Goal: Task Accomplishment & Management: Manage account settings

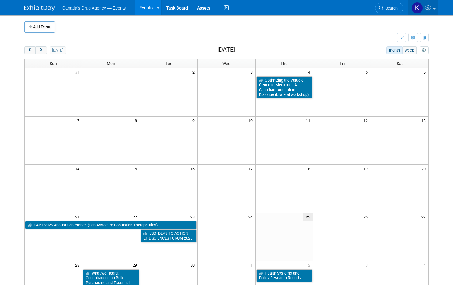
click at [427, 6] on icon at bounding box center [429, 8] width 7 height 6
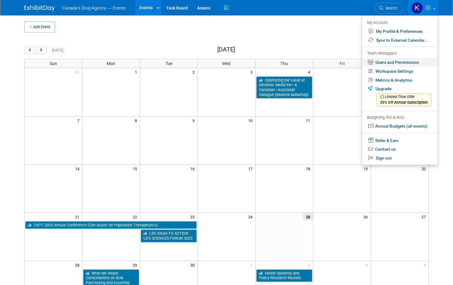
click at [401, 61] on link "Users and Permissions" at bounding box center [400, 62] width 76 height 9
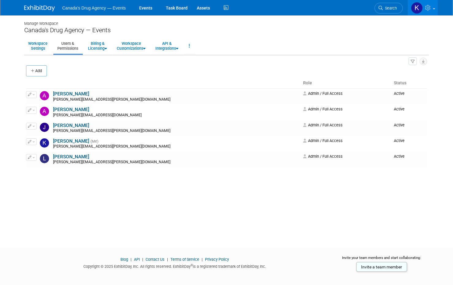
click at [86, 203] on div "Manage Workspace Canada's Drug Agency — Events Workspace Settings Users & Permi…" at bounding box center [227, 125] width 414 height 221
drag, startPoint x: 35, startPoint y: 73, endPoint x: 38, endPoint y: 76, distance: 4.8
click at [35, 73] on icon "button" at bounding box center [33, 71] width 4 height 4
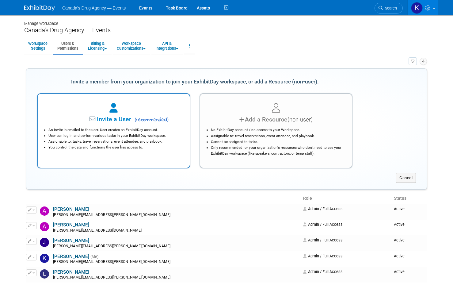
click at [57, 137] on li "User can log in and perform various tasks in your ExhibitDay workspace." at bounding box center [115, 136] width 134 height 6
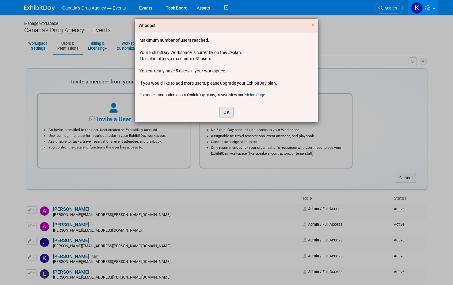
click at [225, 109] on button "OK" at bounding box center [227, 112] width 14 height 10
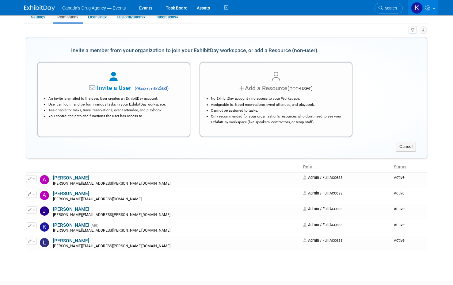
scroll to position [61, 0]
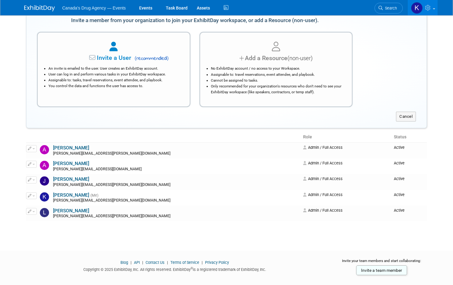
click at [99, 252] on div at bounding box center [226, 256] width 453 height 8
click at [45, 237] on div "Manage Workspace Canada's Drug Agency — Events Workspace Settings Users & Permi…" at bounding box center [227, 96] width 414 height 285
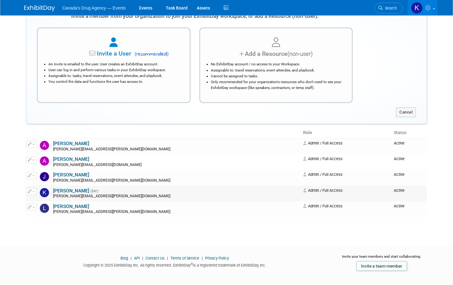
scroll to position [70, 0]
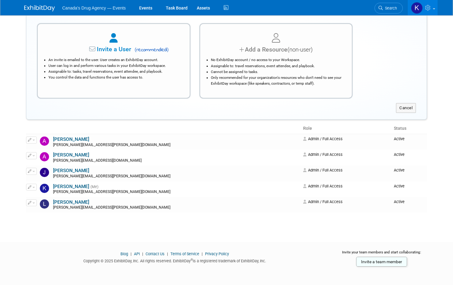
click at [113, 215] on html "Canada's Drug Agency — Events Events Task Board Assets" at bounding box center [226, 72] width 453 height 285
click at [28, 188] on icon "button" at bounding box center [30, 186] width 4 height 3
click at [41, 197] on link "Edit" at bounding box center [50, 197] width 48 height 9
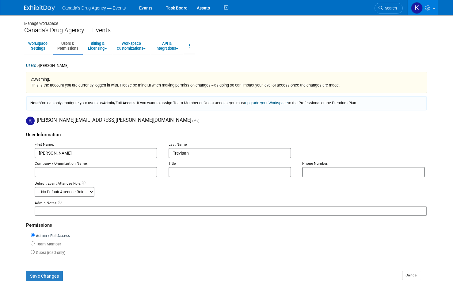
drag, startPoint x: 87, startPoint y: 151, endPoint x: 22, endPoint y: 154, distance: 65.4
click at [22, 153] on div "Manage Workspace Canada's Drug Agency — Events Workspace Settings Users & Permi…" at bounding box center [227, 165] width 414 height 301
type input "External"
type input "Events"
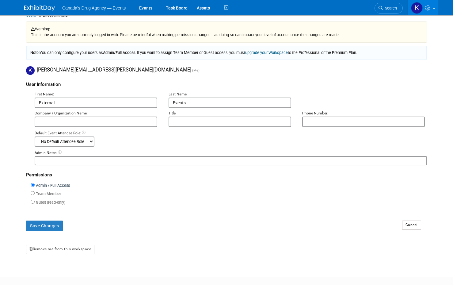
scroll to position [86, 0]
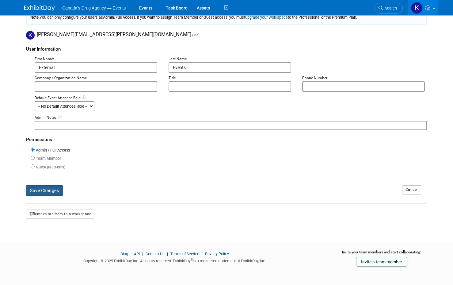
click at [49, 190] on button "Save Changes" at bounding box center [44, 190] width 37 height 10
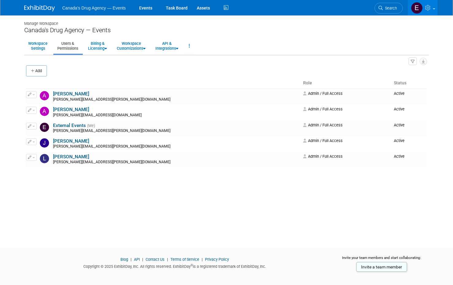
click at [80, 211] on div "Manage Workspace Canada's Drug Agency — Events Workspace Settings Users & Permi…" at bounding box center [227, 125] width 414 height 221
click at [33, 127] on button "button" at bounding box center [31, 126] width 11 height 7
click at [54, 146] on span "Impersonate" at bounding box center [51, 145] width 27 height 5
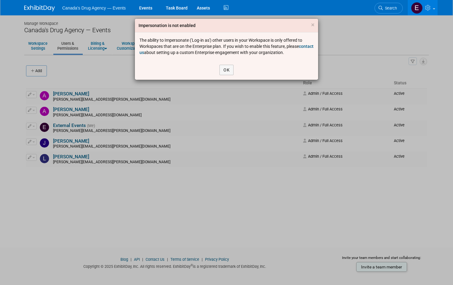
click at [268, 54] on div "The ability to Impersonate ('Log-in as') other users in your Workspace is only …" at bounding box center [227, 46] width 174 height 18
drag, startPoint x: 313, startPoint y: 27, endPoint x: 218, endPoint y: 109, distance: 125.3
click at [313, 27] on span "×" at bounding box center [312, 24] width 3 height 7
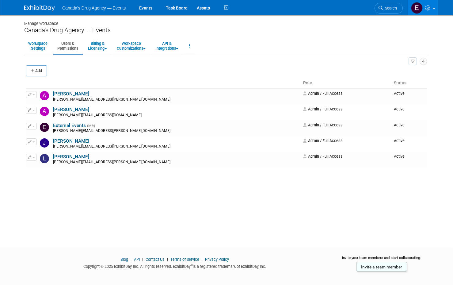
click at [159, 185] on div "Manage Workspace Canada's Drug Agency — Events Workspace Settings Users & Permi…" at bounding box center [227, 125] width 414 height 221
click at [427, 9] on icon at bounding box center [428, 8] width 7 height 6
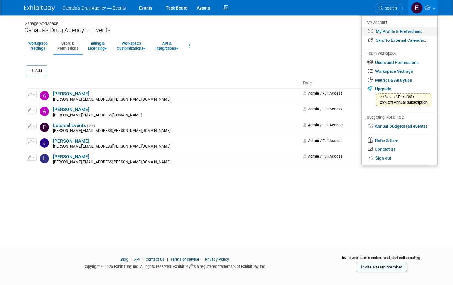
click at [391, 32] on link "My Profile & Preferences" at bounding box center [400, 31] width 76 height 9
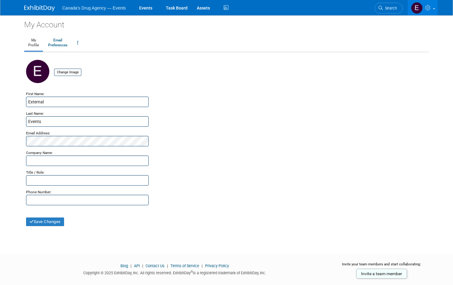
click at [230, 111] on div "Last Name:" at bounding box center [226, 111] width 401 height 9
click at [59, 43] on link "Email Preferences" at bounding box center [57, 42] width 27 height 15
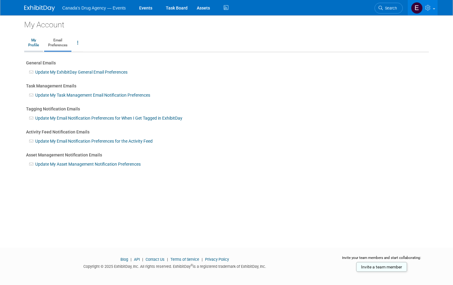
click at [41, 44] on link "My Profile" at bounding box center [33, 42] width 19 height 15
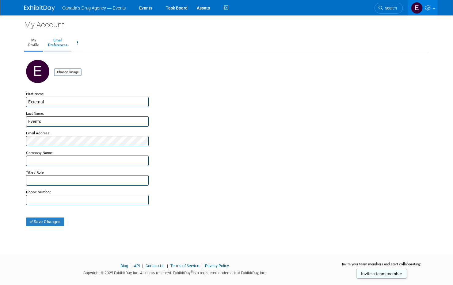
click at [71, 44] on link "Email Preferences" at bounding box center [57, 42] width 27 height 15
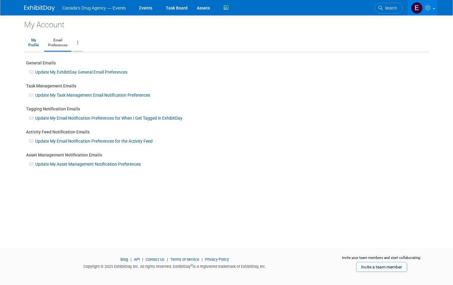
click at [75, 43] on link at bounding box center [78, 42] width 10 height 15
click at [97, 58] on link "Change Account Password" at bounding box center [102, 57] width 59 height 9
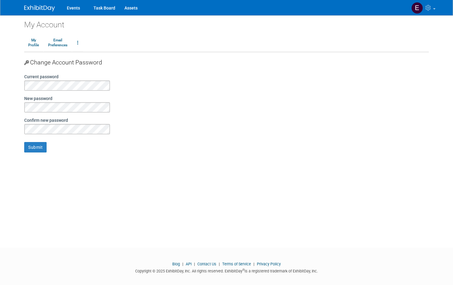
click at [63, 80] on div "Current password" at bounding box center [79, 82] width 110 height 17
click at [64, 180] on div "My Account My Profile Email Preferences Change Account Password Close my Accoun…" at bounding box center [227, 125] width 414 height 221
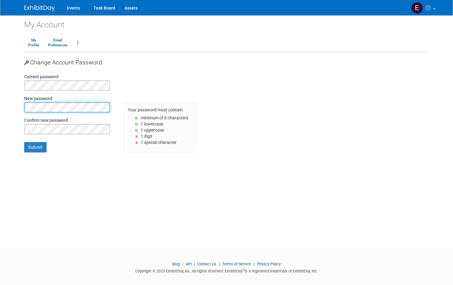
click at [5, 108] on body "Events Task Board Assets My Account" at bounding box center [226, 142] width 453 height 285
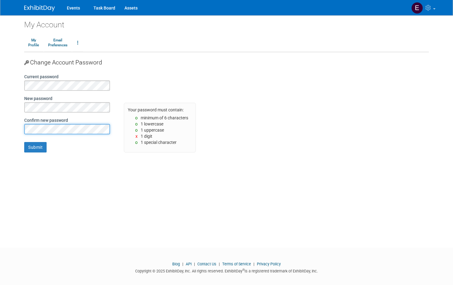
click at [17, 130] on body "Events Task Board Assets My Account" at bounding box center [226, 142] width 453 height 285
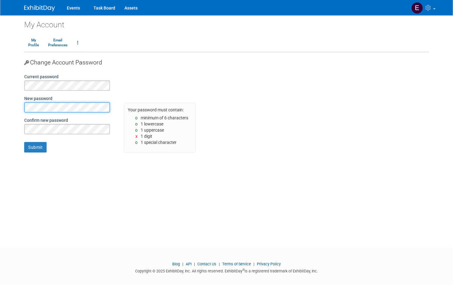
click at [13, 110] on body "Events Task Board Assets My Account" at bounding box center [226, 142] width 453 height 285
click at [72, 182] on div "My Account My Profile Email Preferences Change Account Password Close my Accoun…" at bounding box center [227, 125] width 414 height 221
click at [36, 147] on input "Submit" at bounding box center [35, 147] width 22 height 10
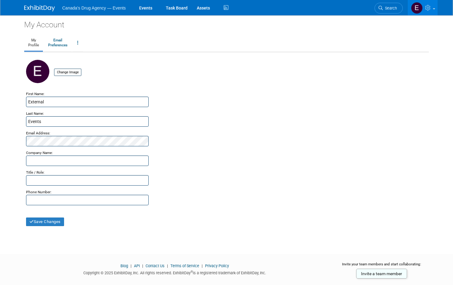
click at [94, 232] on div "My Account My Profile Email Preferences Change Account Password Close my Accoun…" at bounding box center [227, 129] width 414 height 228
click at [50, 221] on button "Save Changes" at bounding box center [45, 221] width 38 height 9
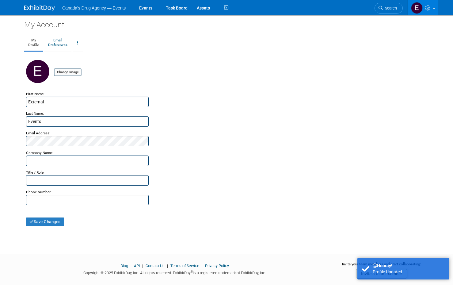
click at [388, 203] on div at bounding box center [226, 200] width 401 height 10
click at [435, 9] on span at bounding box center [434, 8] width 2 height 1
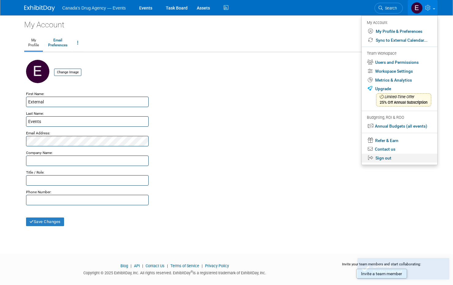
click at [386, 158] on link "Sign out" at bounding box center [400, 158] width 76 height 9
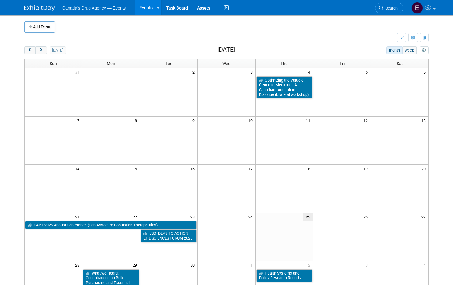
click at [8, 94] on body "Canada's Drug Agency — Events Events Add Event Bulk Upload Events Shareable Eve…" at bounding box center [226, 142] width 453 height 285
drag, startPoint x: 11, startPoint y: 220, endPoint x: 7, endPoint y: 178, distance: 41.3
click at [11, 220] on body "Canada's Drug Agency — Events Events Add Event Bulk Upload Events Shareable Eve…" at bounding box center [226, 142] width 453 height 285
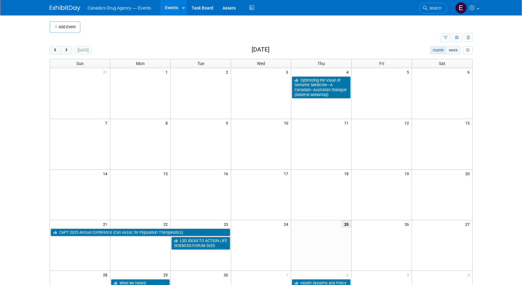
drag, startPoint x: 103, startPoint y: 0, endPoint x: 16, endPoint y: 72, distance: 113.0
click at [17, 83] on body "Canada's Drug Agency — Events Events Add Event Bulk Upload Events Shareable Eve…" at bounding box center [261, 142] width 522 height 285
click at [453, 7] on link at bounding box center [467, 7] width 30 height 15
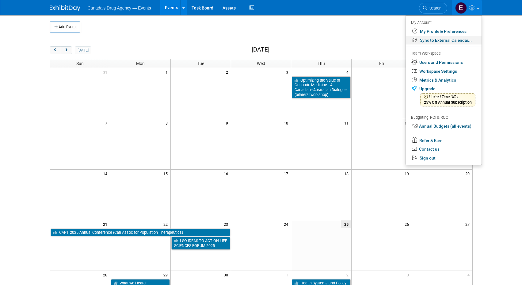
click at [450, 40] on link "Sync to External Calendar..." at bounding box center [444, 40] width 76 height 9
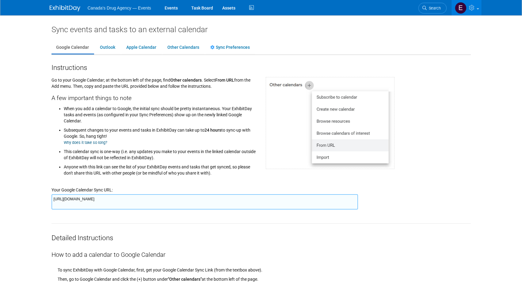
click at [170, 113] on li "When you add a calendar to Google, the initial sync should be pretty instantane…" at bounding box center [160, 114] width 193 height 20
click at [109, 46] on link "Outlook" at bounding box center [107, 48] width 25 height 12
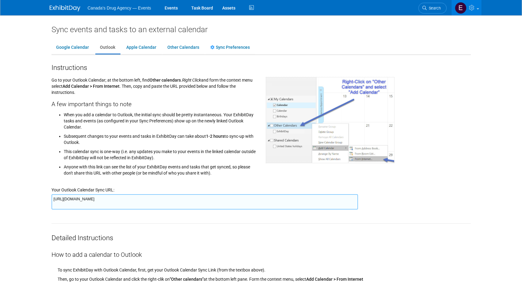
click at [90, 198] on textarea "https://www.exhibitday.com/Sync/iCal/?lt=o&uw=72083&k=07c2a92e-58e8-411a-8815-0…" at bounding box center [205, 201] width 307 height 15
click at [244, 197] on textarea "https://www.exhibitday.com/Sync/iCal/?lt=o&uw=72083&k=07c2a92e-58e8-411a-8815-0…" at bounding box center [205, 201] width 307 height 15
drag, startPoint x: 354, startPoint y: 201, endPoint x: 22, endPoint y: 203, distance: 331.5
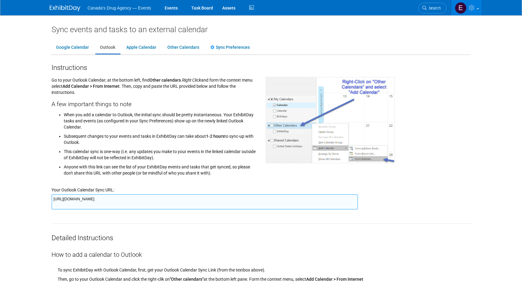
click at [22, 203] on body "Canada's Drug Agency — Events Events Task Board Assets" at bounding box center [261, 142] width 522 height 285
click at [53, 148] on ul "When you add a calendar to Outlook, the initial sync should be pretty instantan…" at bounding box center [154, 143] width 205 height 66
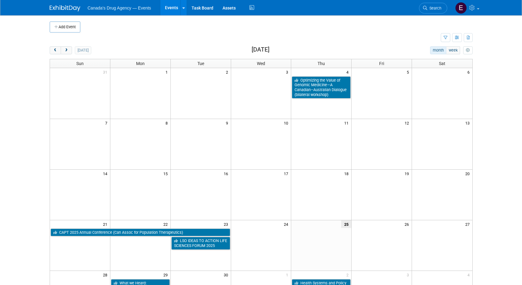
click at [159, 38] on td at bounding box center [245, 38] width 391 height 11
click at [478, 8] on span at bounding box center [478, 8] width 2 height 1
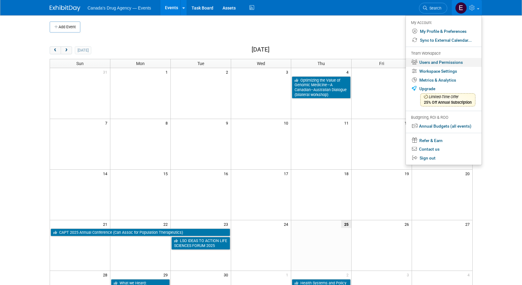
click at [443, 62] on link "Users and Permissions" at bounding box center [444, 62] width 76 height 9
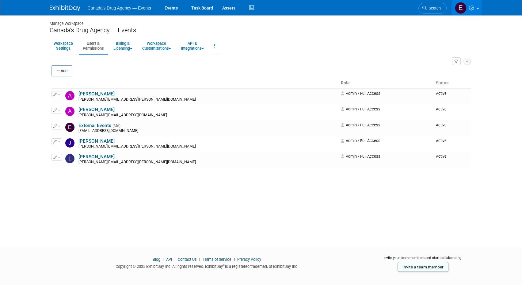
click at [80, 211] on div "Manage Workspace Canada's Drug Agency — Events Workspace Settings Users & Permi…" at bounding box center [261, 125] width 432 height 221
click at [60, 71] on icon "button" at bounding box center [58, 71] width 4 height 4
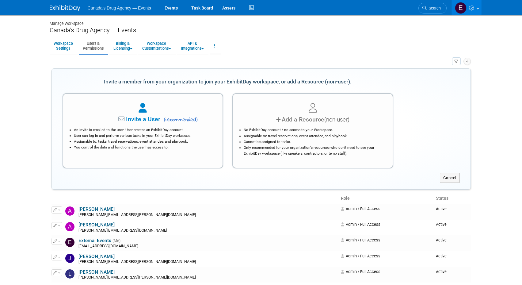
click at [357, 178] on div "Cancel" at bounding box center [366, 178] width 209 height 10
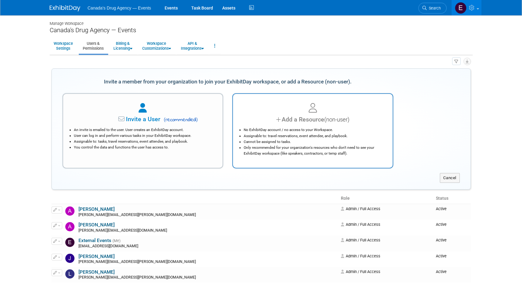
click at [314, 143] on li "Cannot be assigned to tasks." at bounding box center [314, 142] width 141 height 6
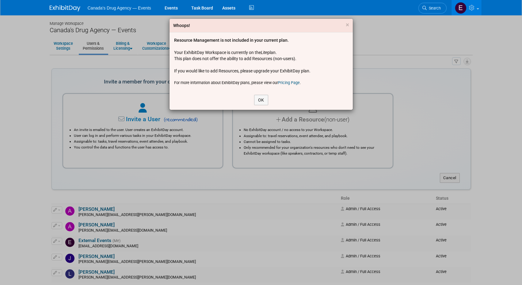
click at [312, 56] on div "Resource Management is not included in your current plan. Your ExhibitDay Works…" at bounding box center [261, 61] width 174 height 48
click at [345, 25] on div "Whoops! ×" at bounding box center [261, 26] width 183 height 14
click at [347, 25] on span "×" at bounding box center [347, 24] width 3 height 7
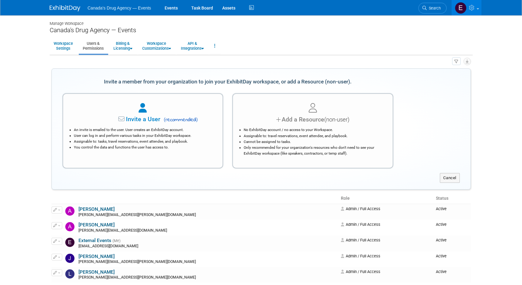
click at [25, 129] on body "Canada's Drug Agency — Events Events Task Board Assets" at bounding box center [261, 142] width 522 height 285
click at [169, 8] on link "Events" at bounding box center [171, 7] width 22 height 15
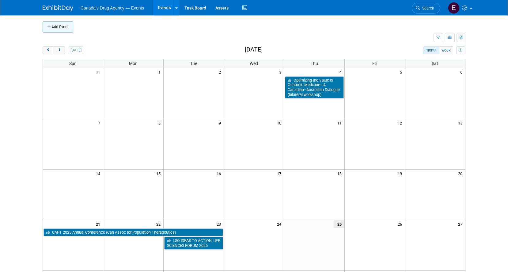
click at [65, 27] on button "Add Event" at bounding box center [58, 26] width 31 height 11
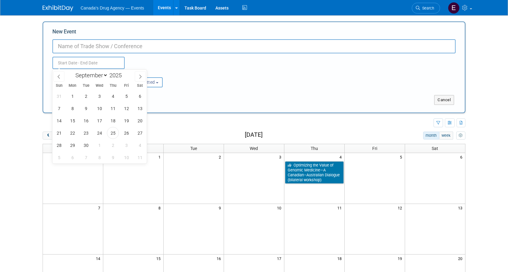
click at [71, 65] on input "text" at bounding box center [88, 63] width 72 height 12
click at [142, 76] on icon at bounding box center [140, 77] width 4 height 4
select select "11"
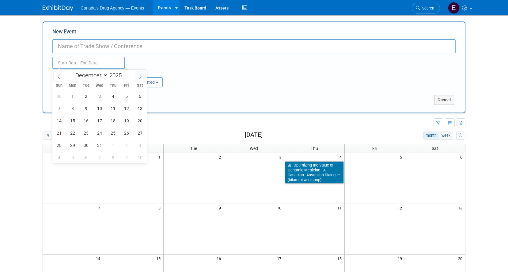
click at [142, 76] on icon at bounding box center [140, 77] width 4 height 4
type input "2026"
click at [142, 76] on icon at bounding box center [140, 77] width 4 height 4
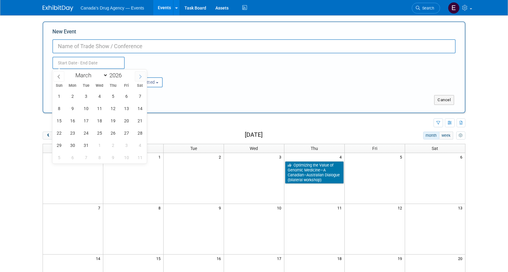
select select "3"
click at [77, 148] on span "27" at bounding box center [73, 145] width 12 height 12
click at [97, 148] on span "29" at bounding box center [100, 145] width 12 height 12
type input "[DATE] to [DATE]"
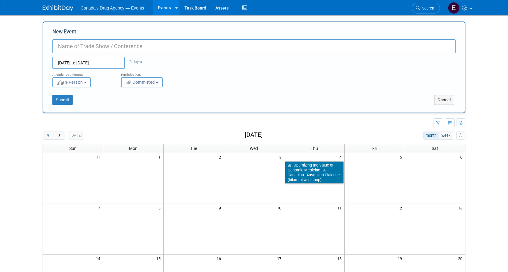
click at [159, 83] on b "button" at bounding box center [157, 82] width 2 height 1
click at [217, 79] on div "Attendance / Format: <img src="[URL][DOMAIN_NAME]" style="width: 19px; margin-t…" at bounding box center [254, 78] width 413 height 18
click at [185, 45] on input "New Event" at bounding box center [254, 46] width 404 height 14
click at [109, 51] on input "New Event" at bounding box center [254, 46] width 404 height 14
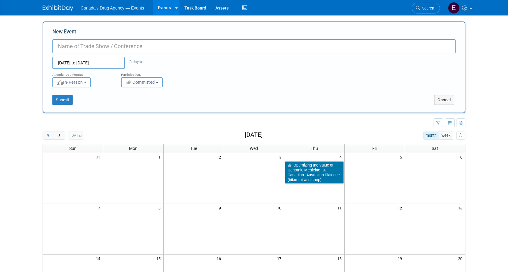
paste input "International Conference on Deprescribing (ICOD)"
type input "International Conference on Deprescribing (ICOD)"
drag, startPoint x: 93, startPoint y: 105, endPoint x: 62, endPoint y: 105, distance: 31.3
click at [93, 105] on div "New Event International Conference on Deprescribing (ICOD) [DATE] to [DATE] (3 …" at bounding box center [254, 67] width 423 height 92
click at [62, 101] on button "Submit" at bounding box center [62, 100] width 20 height 10
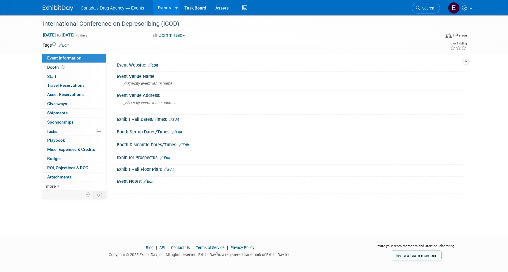
click at [153, 182] on link "Edit" at bounding box center [149, 181] width 10 height 4
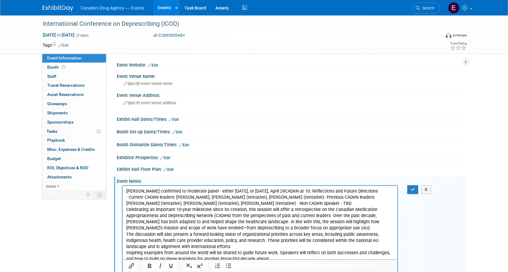
click at [195, 202] on p "Sudha confirmed to moderate panel - either Tuesday, April 28, or Wednesday, Apr…" at bounding box center [260, 225] width 268 height 74
click at [291, 191] on p "Sudha confirmed to moderate panel - either Tuesday, April 28, or Wednesday, Apr…" at bounding box center [260, 225] width 268 height 74
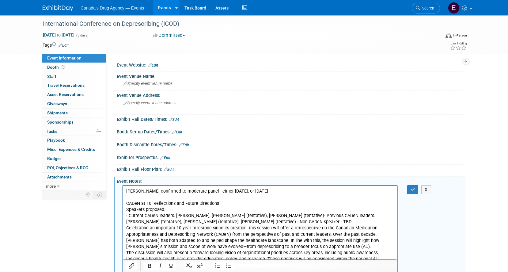
scroll to position [31, 0]
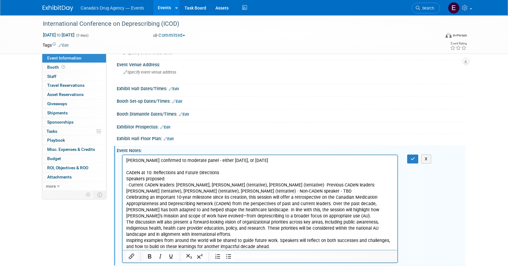
click at [320, 186] on p "· Current CADeN leaders: Emily McDonald, Lalitha Raman-Wilms (tentative), Amber…" at bounding box center [260, 216] width 268 height 68
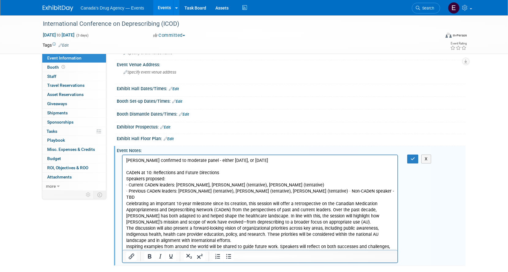
click at [329, 189] on p "· Previous CADeN leaders: Jim Silvius (tentative), Cara Tannenbaum (tentative),…" at bounding box center [260, 222] width 268 height 68
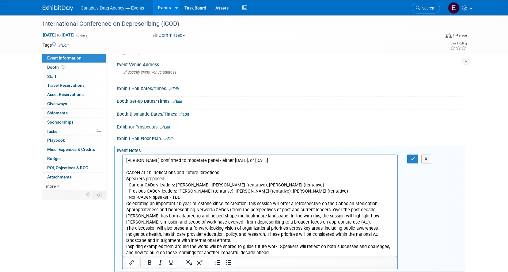
click at [231, 209] on p "· Non-CADeN speaker - TBD Celebrating an important 10-year milestone since its …" at bounding box center [260, 225] width 268 height 62
click at [125, 203] on html "Sudha confirmed to moderate panel - either Tuesday, April 28, or Wednesday, Apr…" at bounding box center [260, 205] width 275 height 101
click at [126, 205] on p "· Non-CADeN speaker - TBD Celebrating an important 10-year milestone since its …" at bounding box center [260, 225] width 268 height 62
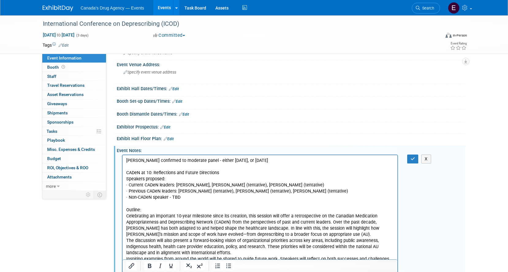
click at [167, 215] on p "Celebrating an important 10-year milestone since its creation, this session wil…" at bounding box center [260, 241] width 268 height 56
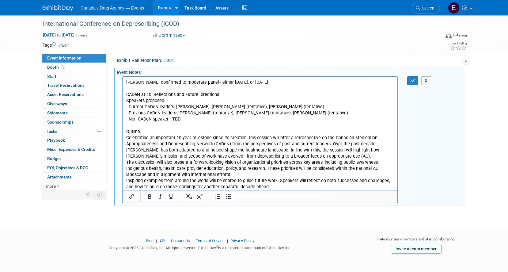
click at [245, 147] on p "Celebrating an important 10-year milestone since its creation, this session wil…" at bounding box center [260, 163] width 268 height 56
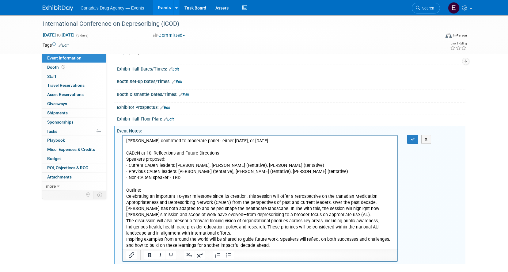
scroll to position [48, 0]
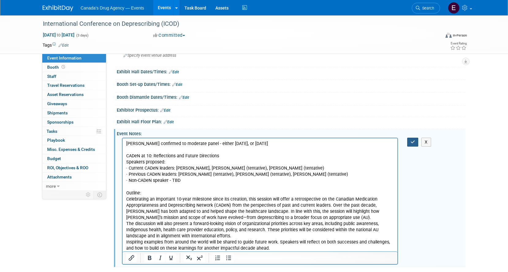
drag, startPoint x: 412, startPoint y: 142, endPoint x: 402, endPoint y: 149, distance: 11.5
click at [412, 143] on icon "button" at bounding box center [413, 142] width 5 height 4
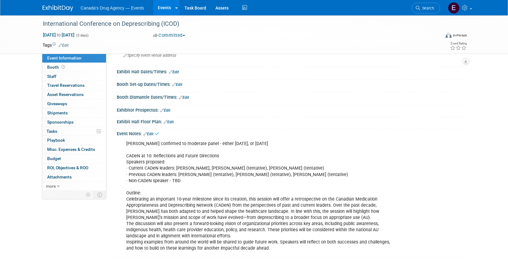
click at [75, 239] on div "Event Information Event Info Booth Booth 0 Staff 0 Staff 0 Travel Reservations …" at bounding box center [254, 112] width 432 height 289
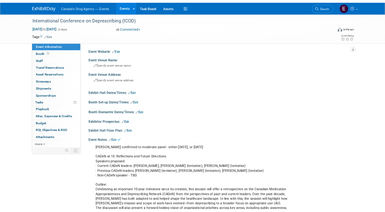
scroll to position [0, 0]
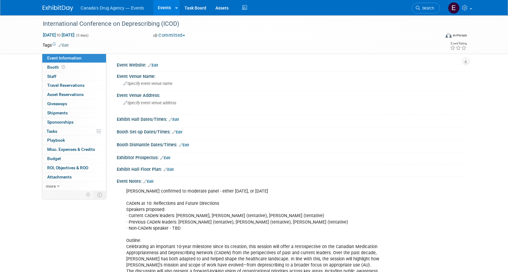
click at [54, 232] on div "Event Information Event Info Booth Booth 0 Staff 0 Staff 0 Travel Reservations …" at bounding box center [254, 159] width 432 height 289
click at [62, 232] on div "Event Information Event Info Booth Booth 0 Staff 0 Staff 0 Travel Reservations …" at bounding box center [254, 159] width 432 height 289
click at [43, 238] on div "Event Information Event Info Booth Booth 0 Staff 0 Staff 0 Travel Reservations …" at bounding box center [254, 159] width 432 height 289
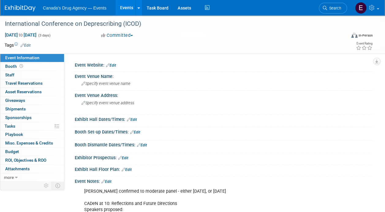
drag, startPoint x: 123, startPoint y: 5, endPoint x: 229, endPoint y: 10, distance: 106.5
click at [123, 5] on link "Events" at bounding box center [127, 7] width 22 height 15
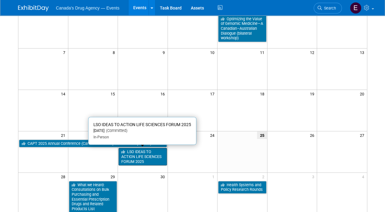
scroll to position [123, 0]
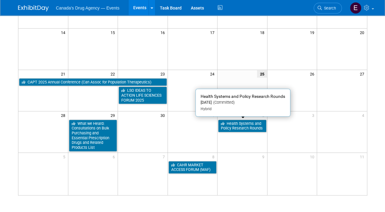
drag, startPoint x: 254, startPoint y: 127, endPoint x: 258, endPoint y: 128, distance: 4.7
click at [254, 127] on link "Health Systems and Policy Research Rounds" at bounding box center [242, 126] width 48 height 13
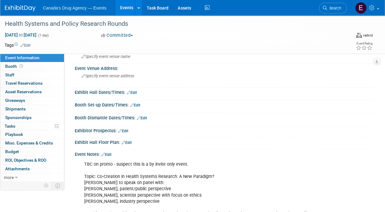
scroll to position [92, 0]
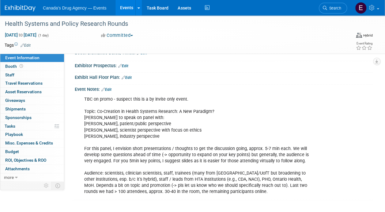
click at [157, 159] on div "TBC on promo - suspect this is a by invite only event. Topic: Co-Creation in He…" at bounding box center [197, 145] width 234 height 105
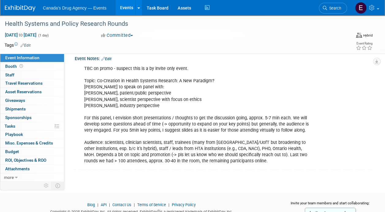
click at [159, 147] on div "TBC on promo - suspect this is a by invite only event. Topic: Co-Creation in He…" at bounding box center [197, 115] width 234 height 105
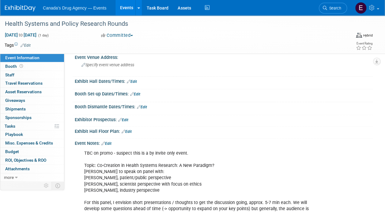
scroll to position [61, 0]
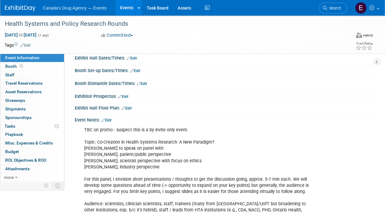
click at [116, 148] on div "TBC on promo - suspect this is a by invite only event. Topic: Co-Creation in He…" at bounding box center [197, 176] width 234 height 105
click at [155, 137] on div "TBC on promo - suspect this is a by invite only event. Topic: Co-Creation in He…" at bounding box center [197, 176] width 234 height 105
click at [108, 118] on link "Edit" at bounding box center [107, 120] width 10 height 4
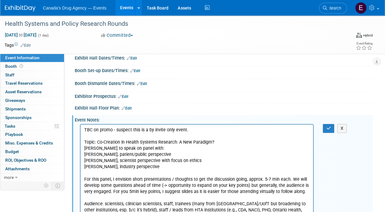
scroll to position [0, 0]
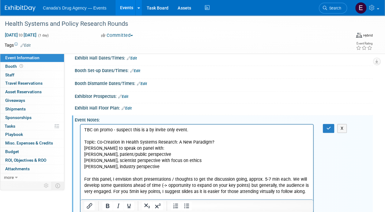
click at [104, 136] on p "TBC on promo - suspect this is a by invite only event. Topic: Co-Creation in He…" at bounding box center [197, 176] width 226 height 98
click at [113, 130] on p "TBC on promo - suspect this is a by invite only event. Topic: Co-Creation in He…" at bounding box center [197, 176] width 226 height 98
click at [332, 125] on button "button" at bounding box center [328, 128] width 11 height 9
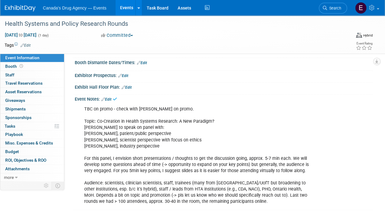
scroll to position [92, 0]
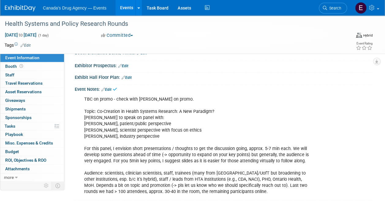
click at [201, 144] on div "TBC on promo - check with [PERSON_NAME] on promo. Topic: Co-Creation in Health …" at bounding box center [197, 145] width 234 height 105
drag, startPoint x: 125, startPoint y: 8, endPoint x: 126, endPoint y: 12, distance: 3.7
click at [126, 8] on link "Events" at bounding box center [127, 7] width 22 height 15
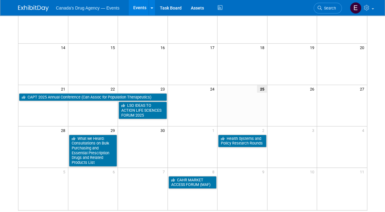
scroll to position [123, 0]
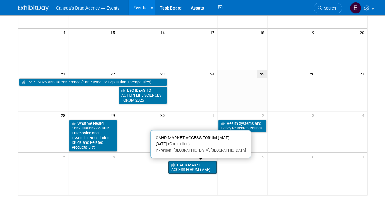
click at [191, 169] on link "CAHR MARKET ACCESS FORUM (MAF)" at bounding box center [193, 167] width 48 height 13
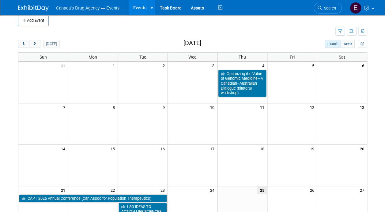
scroll to position [0, 0]
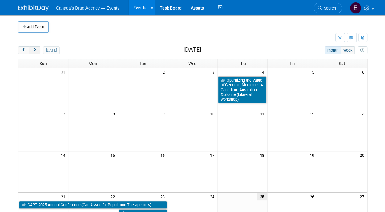
click at [33, 46] on button "next" at bounding box center [34, 50] width 11 height 8
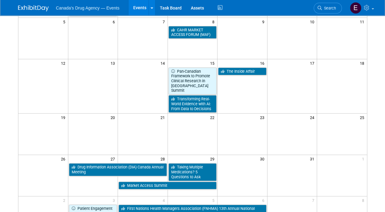
scroll to position [123, 0]
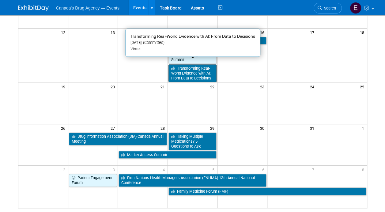
click at [198, 66] on link "Transforming Real-World Evidence with AI: From Data to Decisions" at bounding box center [193, 72] width 48 height 17
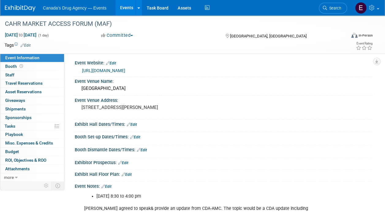
scroll to position [97, 0]
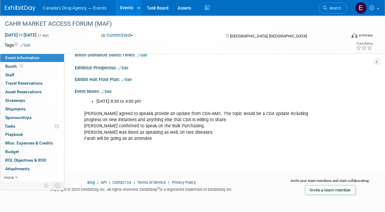
click at [161, 134] on div "October 8 from 8:30 to 4:00 pm Matt McDonald agreed to speak& provide an update…" at bounding box center [197, 119] width 234 height 49
click at [149, 144] on div "October 8 from 8:30 to 4:00 pm Matt McDonald agreed to speak& provide an update…" at bounding box center [224, 120] width 298 height 52
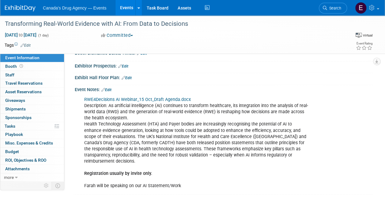
scroll to position [92, 0]
click at [158, 113] on div "RWE4Decisions AI Webinar_15 Oct_Draft Agenda.docx Description: As artificial in…" at bounding box center [197, 142] width 234 height 98
drag, startPoint x: 5, startPoint y: 24, endPoint x: 191, endPoint y: 24, distance: 186.1
click at [191, 24] on div "Transforming Real-World Evidence with AI: From Data to Decisions" at bounding box center [172, 23] width 339 height 11
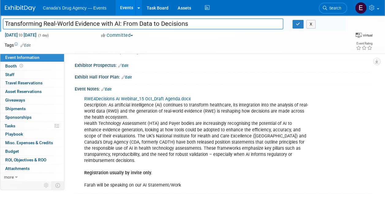
click at [98, 27] on input "Transforming Real-World Evidence with AI: From Data to Decisions" at bounding box center [143, 23] width 281 height 11
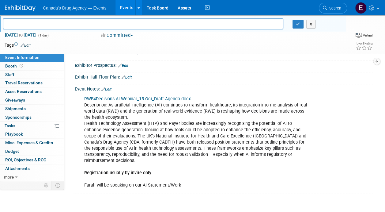
type input "Transforming Real-World Evidence with AI: From Data to Decisions"
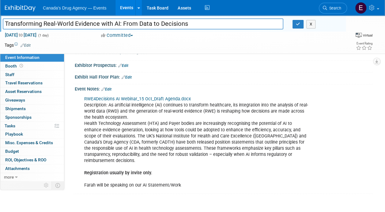
click at [147, 120] on div "RWE4Decisions AI Webinar_15 Oct_Draft Agenda.docx Description: As artificial in…" at bounding box center [197, 142] width 234 height 98
click at [125, 7] on link "Events" at bounding box center [127, 7] width 22 height 15
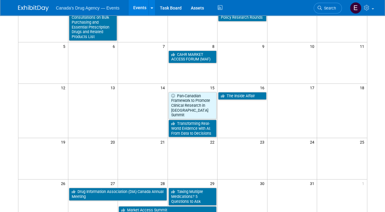
scroll to position [92, 0]
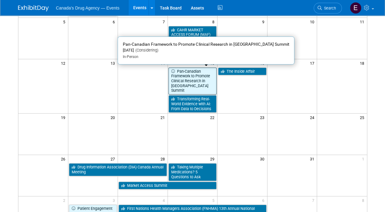
click at [185, 74] on link "Pan-Canadian Framework to Promote Clinical Research in [GEOGRAPHIC_DATA] Summit" at bounding box center [193, 80] width 48 height 27
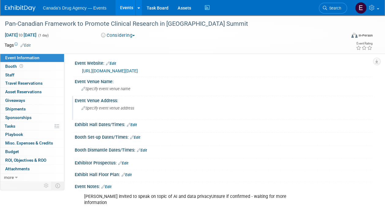
scroll to position [31, 0]
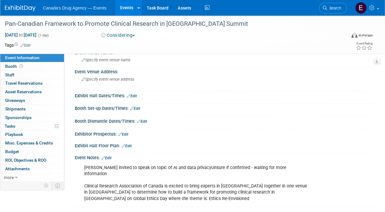
click at [149, 177] on div "[PERSON_NAME] invited to speak on topic of AI and data privacyUnsure if confirm…" at bounding box center [197, 183] width 234 height 43
click at [89, 27] on div "Pan-Canadian Framework to Promote Clinical Research in [GEOGRAPHIC_DATA] Summit" at bounding box center [172, 23] width 339 height 11
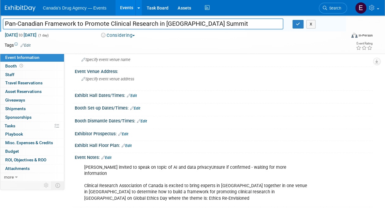
click at [90, 25] on input "Pan-Canadian Framework to Promote Clinical Research in [GEOGRAPHIC_DATA] Summit" at bounding box center [143, 23] width 281 height 11
click at [129, 31] on div "Pan-Canadian Framework to Promote Clinical Research in [GEOGRAPHIC_DATA] Summit…" at bounding box center [173, 23] width 346 height 17
click at [131, 33] on button "Considering" at bounding box center [118, 35] width 38 height 6
click at [130, 63] on link "Not Going" at bounding box center [123, 62] width 48 height 9
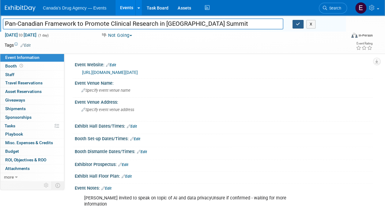
click at [298, 25] on icon "button" at bounding box center [298, 24] width 4 height 4
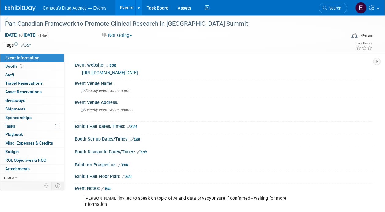
click at [123, 7] on link "Events" at bounding box center [127, 7] width 22 height 15
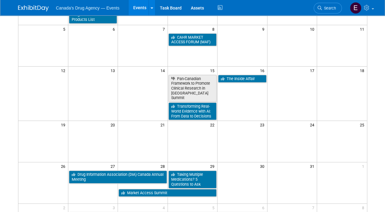
scroll to position [92, 0]
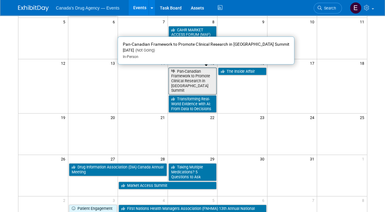
click at [186, 71] on link "Pan-Canadian Framework to Promote Clinical Research in [GEOGRAPHIC_DATA] Summit" at bounding box center [193, 80] width 48 height 27
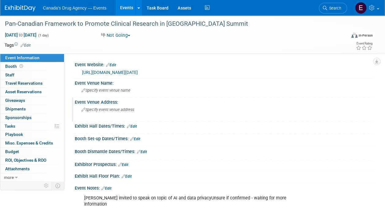
scroll to position [85, 0]
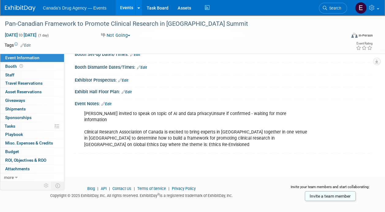
drag, startPoint x: 163, startPoint y: 115, endPoint x: 126, endPoint y: 93, distance: 42.6
click at [162, 115] on div "Nicole invited to speak on topic of AI and data privacyUnsure if confirmed - wa…" at bounding box center [197, 129] width 234 height 43
click at [111, 102] on link "Edit" at bounding box center [107, 104] width 10 height 4
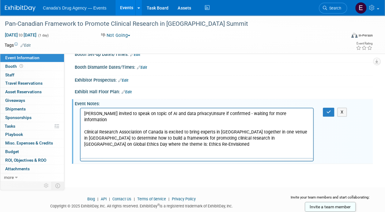
scroll to position [0, 0]
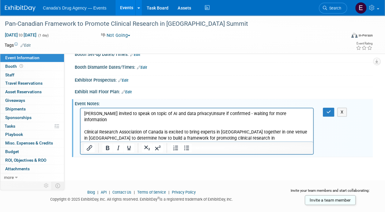
click at [196, 121] on p "Nicole invited to speak on topic of AI and data privacyUnsure if confirmed - wa…" at bounding box center [197, 129] width 226 height 37
click at [189, 113] on p "Nicole invited to speak on topic of AI and data privacyUnsure if confirmed - wa…" at bounding box center [197, 129] width 226 height 37
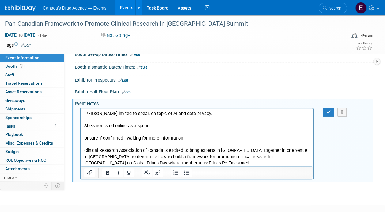
click at [194, 137] on p "Unsure if confirmed - waiting for more information Clinical Research Associatio…" at bounding box center [197, 150] width 226 height 31
drag, startPoint x: 192, startPoint y: 143, endPoint x: 155, endPoint y: 244, distance: 107.9
click at [81, 137] on html "Nicole invited to speak on topic of AI and data privacy. She's not listed onlin…" at bounding box center [197, 137] width 233 height 58
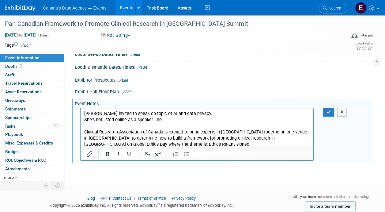
drag, startPoint x: 166, startPoint y: 121, endPoint x: 153, endPoint y: 119, distance: 13.1
click at [153, 119] on p "She's not listed online as a speaker - no" at bounding box center [197, 120] width 226 height 6
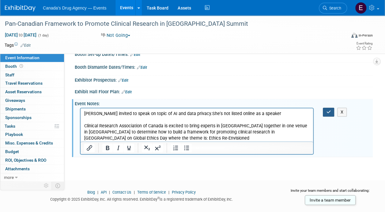
click at [324, 112] on button "button" at bounding box center [328, 112] width 11 height 9
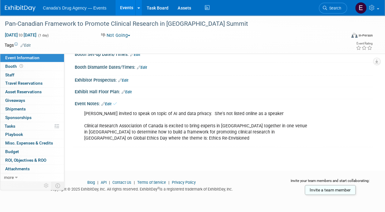
click at [242, 124] on div "Nicole invited to speak on topic of AI and data privacy. She's not listed onlin…" at bounding box center [197, 126] width 234 height 37
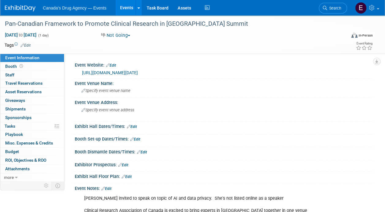
click at [129, 9] on link "Events" at bounding box center [127, 7] width 22 height 15
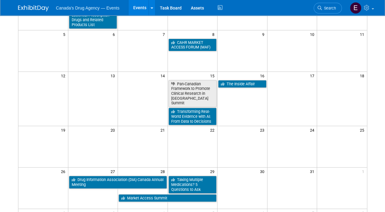
scroll to position [92, 0]
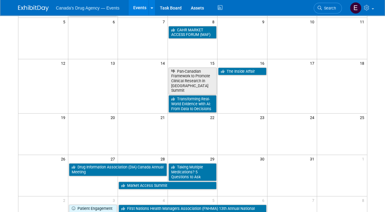
click at [237, 66] on td "16" at bounding box center [243, 63] width 50 height 8
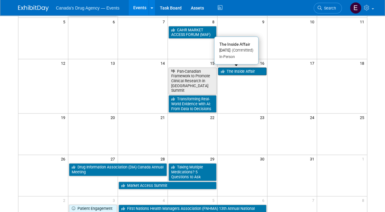
click at [238, 71] on link "The Inside Affair" at bounding box center [242, 71] width 48 height 8
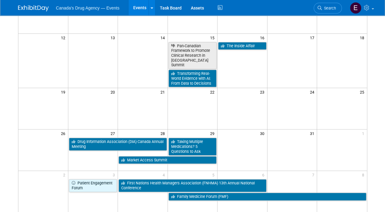
scroll to position [153, 0]
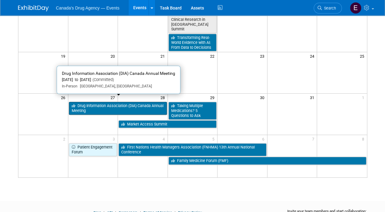
click at [97, 104] on link "Drug Information Association (DIA) Canada Annual Meeting" at bounding box center [118, 108] width 98 height 13
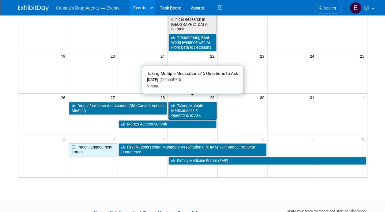
click at [184, 102] on link "Taking Multiple Medications? 5 Questions to Ask" at bounding box center [193, 110] width 48 height 17
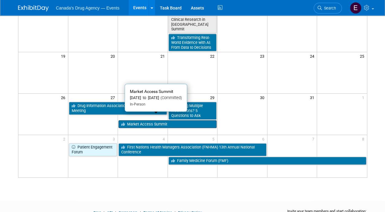
click at [149, 120] on link "Market Access Summit" at bounding box center [168, 124] width 98 height 8
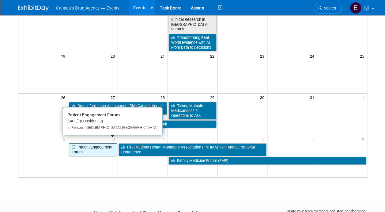
click at [97, 143] on link "Patient Engagement Forum" at bounding box center [93, 149] width 48 height 13
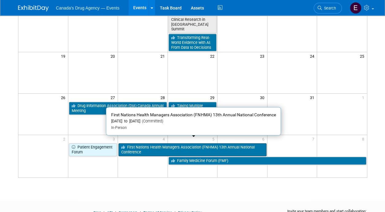
click at [147, 143] on link "First Nations Health Managers Association (FNHMA) 13th Annual National Conferen…" at bounding box center [193, 149] width 148 height 13
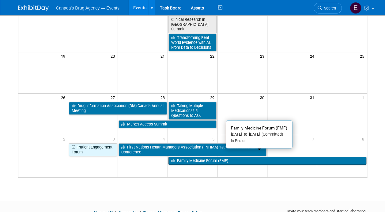
click at [236, 157] on link "Family Medicine Forum (FMF)" at bounding box center [268, 161] width 198 height 8
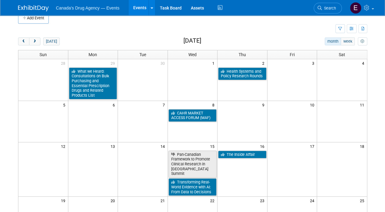
scroll to position [0, 0]
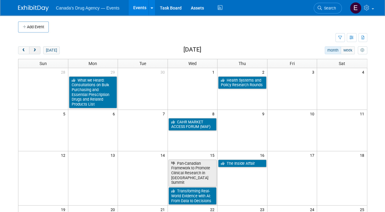
click at [34, 48] on span "next" at bounding box center [35, 50] width 5 height 4
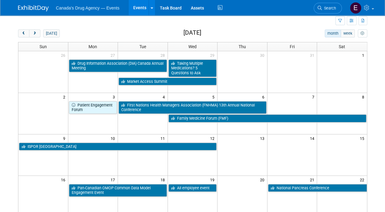
scroll to position [31, 0]
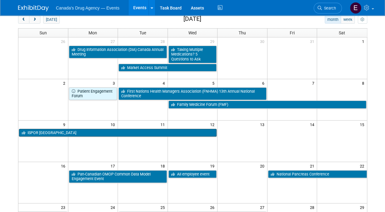
click at [67, 133] on link "ISPOR [GEOGRAPHIC_DATA]" at bounding box center [118, 133] width 198 height 8
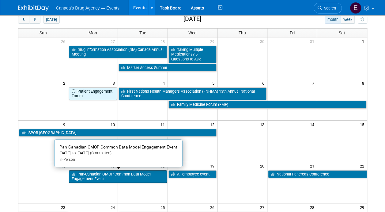
click at [93, 174] on link "Pan-Canadian OMOP Common Data Model Engagement Event" at bounding box center [118, 176] width 98 height 13
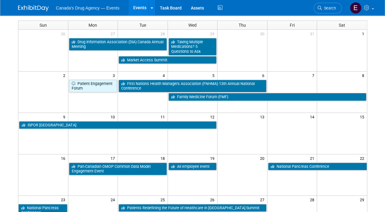
scroll to position [61, 0]
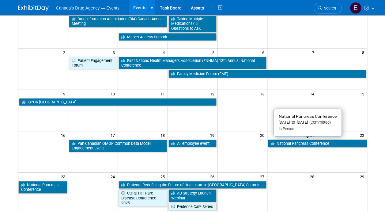
click at [285, 143] on link "National Pancreas Conference" at bounding box center [317, 144] width 99 height 8
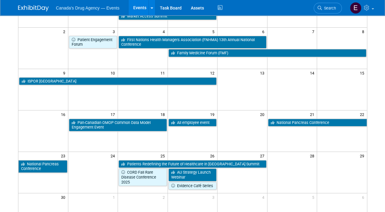
scroll to position [92, 0]
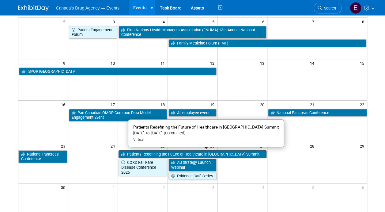
click at [163, 153] on link "Patients Redefining the Future of Healthcare in [GEOGRAPHIC_DATA] Summit" at bounding box center [193, 154] width 148 height 8
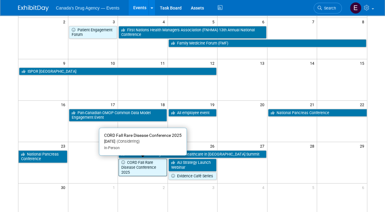
click at [141, 161] on link "CORD Fall Rare Disease Conference 2025" at bounding box center [143, 167] width 48 height 17
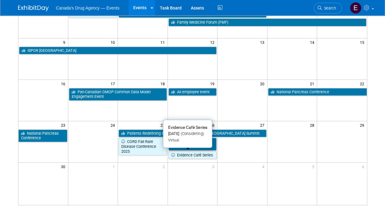
scroll to position [123, 0]
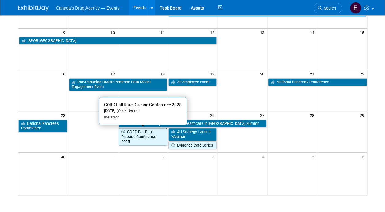
click at [147, 135] on link "CORD Fall Rare Disease Conference 2025" at bounding box center [143, 136] width 48 height 17
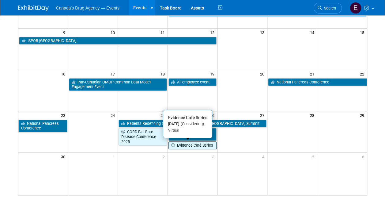
click at [190, 144] on link "Evidence Café Series" at bounding box center [193, 145] width 48 height 8
click at [193, 144] on link "Evidence Café Series" at bounding box center [193, 145] width 48 height 8
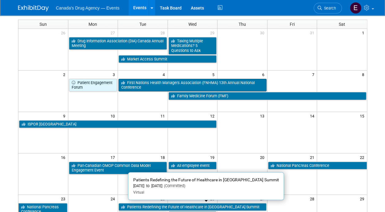
scroll to position [0, 0]
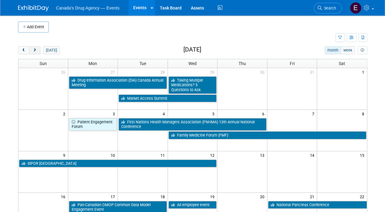
click at [35, 48] on button "next" at bounding box center [34, 50] width 11 height 8
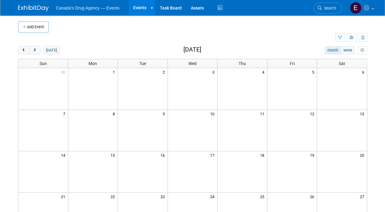
drag, startPoint x: 34, startPoint y: 49, endPoint x: 25, endPoint y: 56, distance: 11.2
click at [34, 49] on span "next" at bounding box center [35, 50] width 5 height 4
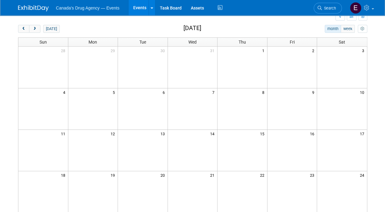
scroll to position [92, 0]
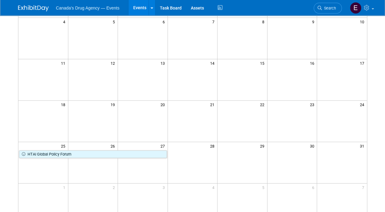
click at [48, 158] on div "25 26 27 28 29 30 31 HTAI Global Policy Forum" at bounding box center [192, 150] width 349 height 17
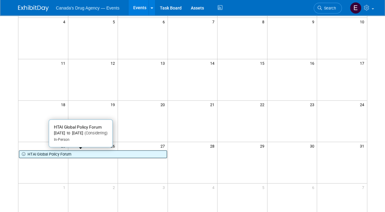
click at [48, 157] on link "HTAI Global Policy Forum" at bounding box center [93, 154] width 148 height 8
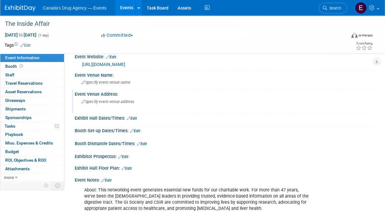
scroll to position [103, 0]
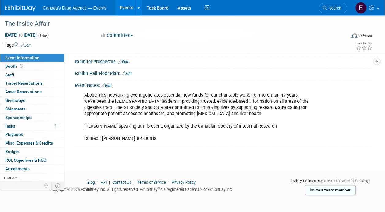
click at [125, 106] on div "About: This networking event generates essential new funds for our charitable w…" at bounding box center [197, 117] width 234 height 56
click at [181, 133] on div "About: This networking event generates essential new funds for our charitable w…" at bounding box center [197, 117] width 234 height 56
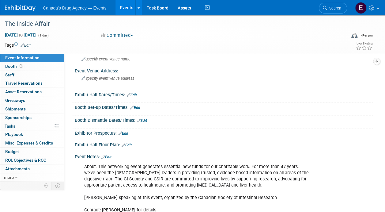
scroll to position [0, 0]
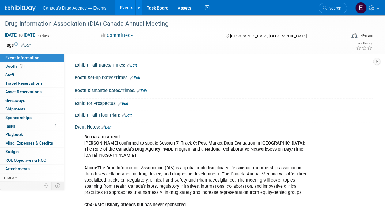
click at [159, 154] on div "Bechara to attend [PERSON_NAME] confirmed to speak: Session 7, Track C: Post-Ma…" at bounding box center [197, 183] width 234 height 105
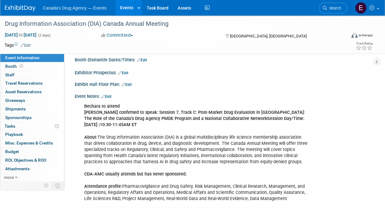
click at [163, 151] on div "Bechara to attend [PERSON_NAME] confirmed to speak: Session 7, Track C: Post-Ma…" at bounding box center [197, 152] width 234 height 105
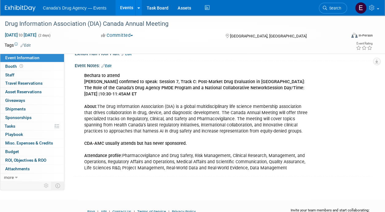
click at [172, 127] on div "Bechara to attend [PERSON_NAME] confirmed to speak: Session 7, Track C: Post-Ma…" at bounding box center [197, 122] width 234 height 105
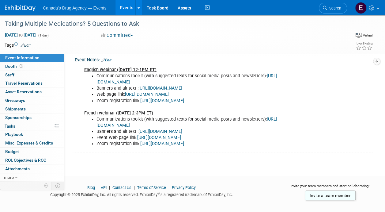
scroll to position [123, 0]
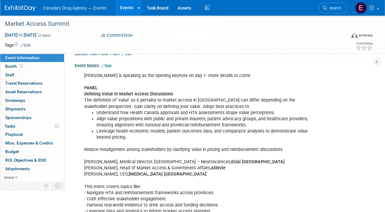
click at [158, 121] on li "Align value propositions with public and private insurers, patient advocacy gro…" at bounding box center [204, 122] width 214 height 12
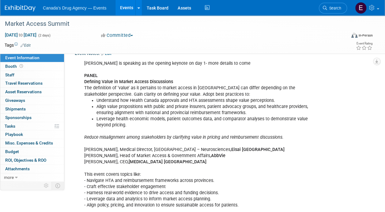
scroll to position [153, 0]
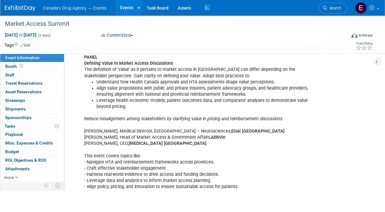
click at [226, 141] on div "Suzanne is speaking as the opening keynote on day 1- more details to come PANEL…" at bounding box center [197, 116] width 234 height 154
click at [231, 161] on div "Suzanne is speaking as the opening keynote on day 1- more details to come PANEL…" at bounding box center [197, 116] width 234 height 154
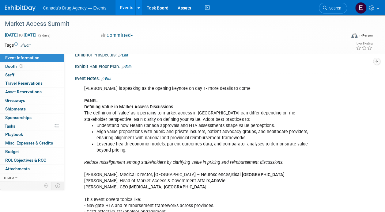
click at [231, 162] on icon "Reduce misalignment among stakeholders by clarifying value in pricing and reimb…" at bounding box center [184, 162] width 200 height 5
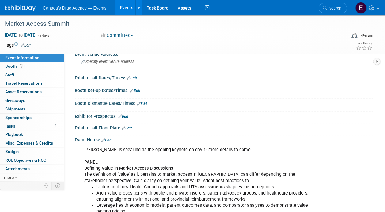
scroll to position [48, 0]
click at [109, 138] on link "Edit" at bounding box center [107, 140] width 10 height 4
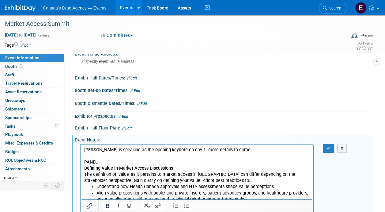
scroll to position [0, 0]
click at [98, 154] on p "Suzanne is speaking as the opening keynote on day 1- more details to come PANEL…" at bounding box center [197, 165] width 226 height 37
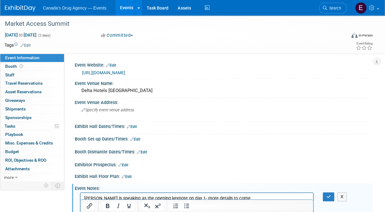
click at [136, 75] on div "https://www.marketaccesscanada.ca/" at bounding box center [225, 72] width 286 height 7
click at [125, 72] on link "https://www.marketaccesscanada.ca/" at bounding box center [103, 72] width 43 height 5
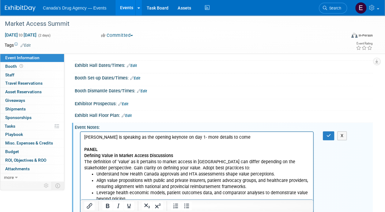
scroll to position [92, 0]
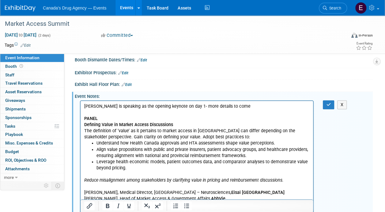
click at [112, 109] on p "Suzanne is speaking as the opening keynote on day 1- more details to come PANEL…" at bounding box center [197, 121] width 226 height 37
drag, startPoint x: 250, startPoint y: 104, endPoint x: 187, endPoint y: 106, distance: 63.5
click at [187, 106] on p "Suzanne is speaking as the opening keynote on day 1- more details to come PANEL…" at bounding box center [197, 121] width 226 height 37
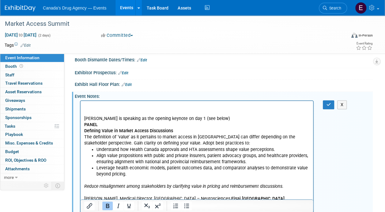
scroll to position [123, 0]
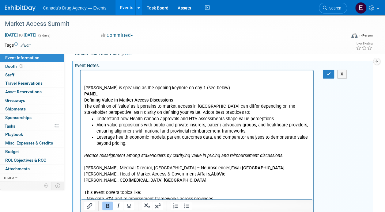
click at [141, 129] on li "Align value propositions with public and private insurers, patient advocacy gro…" at bounding box center [203, 128] width 213 height 12
click at [83, 93] on html "Suzanne is speaking as the opening keynote on day 1 (see below) PANEL Defining …" at bounding box center [197, 148] width 233 height 156
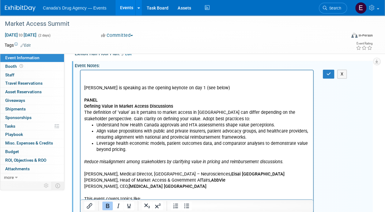
click at [121, 77] on p "Rich Text Area. Press ALT-0 for help." at bounding box center [197, 76] width 226 height 6
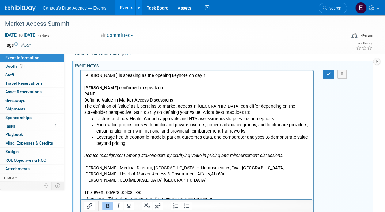
click at [118, 125] on li "Align value propositions with public and private insurers, patient advocacy gro…" at bounding box center [203, 128] width 213 height 12
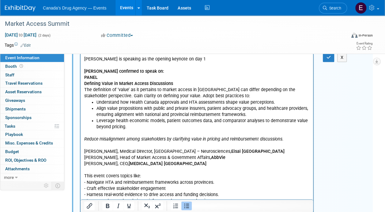
scroll to position [153, 0]
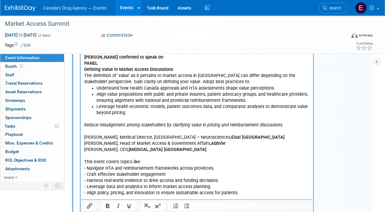
click at [190, 141] on p "Reduce misalignment among stakeholders by clarifying value in pricing and reimb…" at bounding box center [197, 156] width 226 height 80
click at [192, 100] on li "Align value propositions with public and private insurers, patient advocacy gro…" at bounding box center [203, 97] width 213 height 12
click at [232, 138] on b "Eisai Canada" at bounding box center [258, 137] width 53 height 5
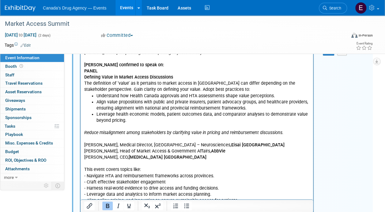
scroll to position [80, 0]
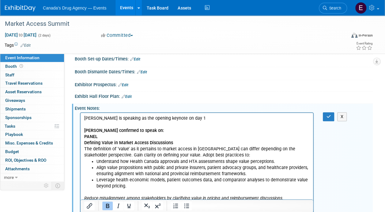
click at [141, 171] on li "Align value propositions with public and private insurers, patient advocacy gro…" at bounding box center [203, 171] width 213 height 12
drag, startPoint x: 147, startPoint y: 129, endPoint x: 155, endPoint y: 242, distance: 113.2
click at [81, 130] on html "Suzanne is speaking as the opening keynote on day 1 Farah confirmed to speak on…" at bounding box center [197, 191] width 233 height 156
click at [154, 127] on p "Rich Text Area. Press ALT-0 for help." at bounding box center [197, 124] width 226 height 6
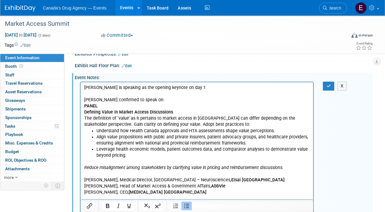
click at [155, 132] on li "Understand how Health Canada approvals and HTA assessments shape value percepti…" at bounding box center [203, 131] width 213 height 6
click at [328, 87] on icon "button" at bounding box center [329, 86] width 5 height 4
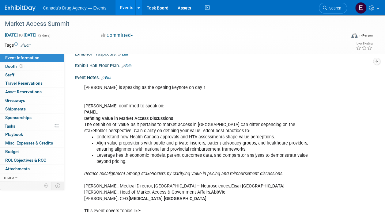
drag, startPoint x: 145, startPoint y: 126, endPoint x: 142, endPoint y: 119, distance: 8.0
click at [145, 126] on div "Suzanne is speaking as the opening keynote on day 1 Farah confirmed to speak on…" at bounding box center [197, 165] width 234 height 166
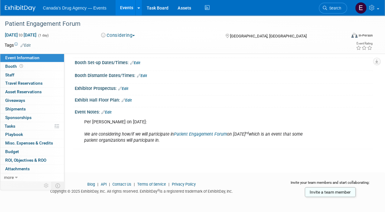
scroll to position [79, 0]
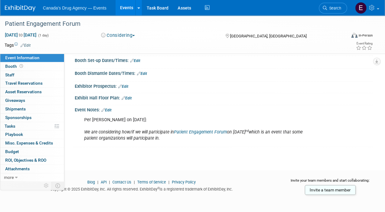
click at [106, 136] on icon "We are considering how/if we will participate in Patient Engagement Forum on [D…" at bounding box center [193, 134] width 219 height 11
click at [116, 133] on div "Per Michelle G on May 15: We are considering how/if we will participate in Pati…" at bounding box center [197, 129] width 234 height 31
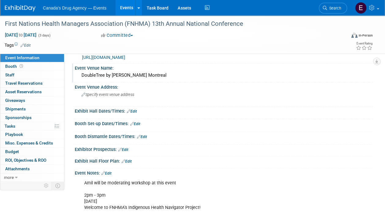
scroll to position [123, 0]
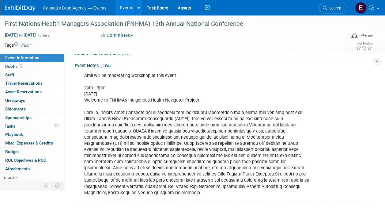
click at [190, 131] on div "Amil will be moderating workshop at this event 2pm - 3pm [DATE] Welcome to FNHM…" at bounding box center [197, 134] width 234 height 129
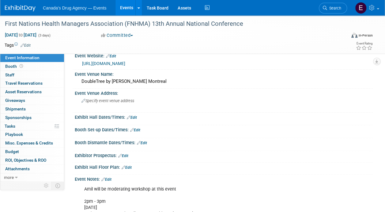
scroll to position [0, 0]
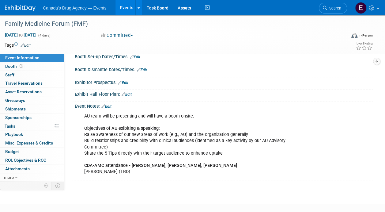
scroll to position [92, 0]
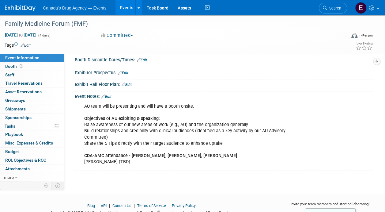
click at [151, 126] on div "AU team will be presenting and will have a booth onsite. Objectives of AU exibi…" at bounding box center [197, 134] width 234 height 68
click at [110, 96] on link "Edit" at bounding box center [107, 96] width 10 height 4
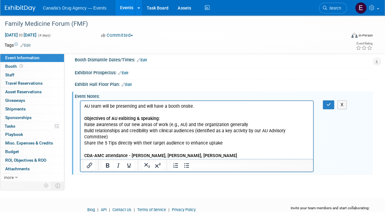
scroll to position [0, 0]
click at [146, 110] on p "AU team will be presenting and will have a booth onsite. Objectives of AU exibi…" at bounding box center [197, 134] width 226 height 62
drag, startPoint x: 161, startPoint y: 117, endPoint x: 136, endPoint y: 116, distance: 25.2
click at [136, 116] on p "AU team will be presenting and will have a booth onsite. Objectives of AU exibi…" at bounding box center [197, 134] width 226 height 62
click at [197, 114] on p "AU team will be presenting and will have a booth onsite. Objectives of AU exibi…" at bounding box center [197, 134] width 226 height 62
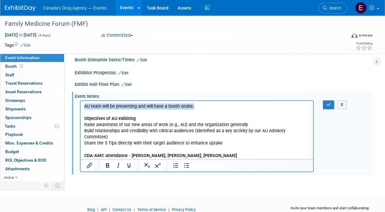
drag, startPoint x: 134, startPoint y: 106, endPoint x: 68, endPoint y: 106, distance: 65.9
click at [81, 106] on html "AU team will be presenting and will have a booth onsite. Objectives of AU exibi…" at bounding box center [197, 133] width 233 height 64
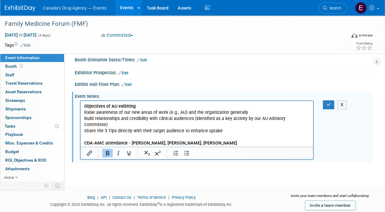
drag, startPoint x: 155, startPoint y: 123, endPoint x: 177, endPoint y: 123, distance: 22.1
click at [155, 123] on p "Objectives of AU exibiting Raise awareness of our new areas of work (e.g., AU) …" at bounding box center [197, 127] width 226 height 49
click at [236, 130] on p "Objectives of AU exibiting Raise awareness of our new areas of work (e.g., AU) …" at bounding box center [197, 127] width 226 height 49
drag, startPoint x: 128, startPoint y: 141, endPoint x: 101, endPoint y: 143, distance: 27.0
click at [101, 143] on p "Objectives of AU exibiting Raise awareness of our new areas of work (e.g., AU) …" at bounding box center [197, 127] width 226 height 49
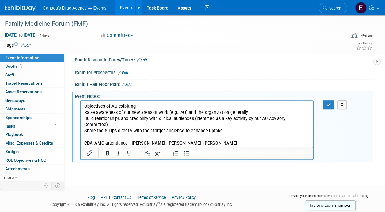
click at [83, 142] on html "Objectives of AU exibiting Raise awareness of our new areas of work (e.g., AU) …" at bounding box center [197, 127] width 233 height 52
click at [86, 144] on p "Objectives of AU exibiting Raise awareness of our new areas of work (e.g., AU) …" at bounding box center [197, 127] width 226 height 49
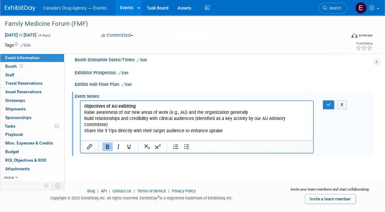
click at [329, 102] on icon "button" at bounding box center [329, 104] width 5 height 4
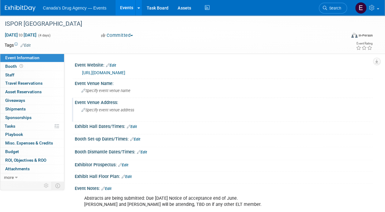
scroll to position [31, 0]
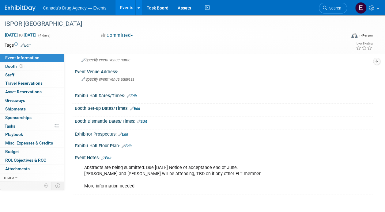
drag, startPoint x: 166, startPoint y: 165, endPoint x: 181, endPoint y: 170, distance: 16.1
click at [166, 165] on div "Abstracts are being submitted: Due [DATE] Notice of acceptance end of June. [PE…" at bounding box center [197, 177] width 234 height 31
click at [128, 178] on div "Abstracts are being submitted: Due [DATE] Notice of acceptance end of June. [PE…" at bounding box center [197, 177] width 234 height 31
click at [110, 154] on div "Event Notes: Edit" at bounding box center [224, 157] width 298 height 8
click at [109, 156] on link "Edit" at bounding box center [107, 158] width 10 height 4
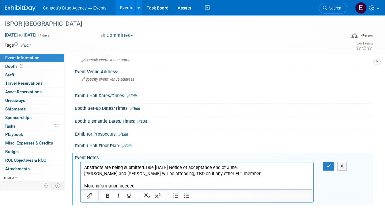
scroll to position [0, 0]
click at [158, 178] on p "Abstracts are being submitted: Due [DATE] Notice of acceptance end of June. [PE…" at bounding box center [197, 177] width 226 height 25
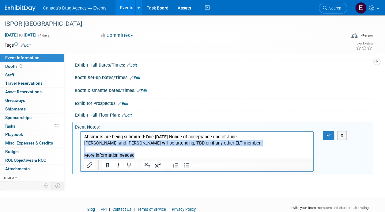
drag, startPoint x: 142, startPoint y: 153, endPoint x: 81, endPoint y: 143, distance: 61.5
click at [81, 143] on html "Abstracts are being submitted: Due [DATE] Notice of acceptance end of June. [PE…" at bounding box center [197, 145] width 233 height 27
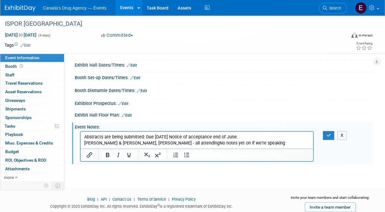
click at [177, 144] on p "Abstracts are being submitted: Due [DATE] Notice of acceptance end of June. [PE…" at bounding box center [197, 140] width 226 height 12
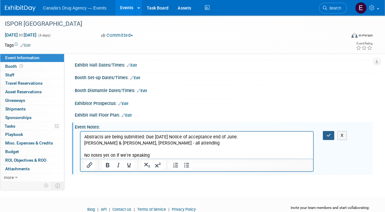
drag, startPoint x: 330, startPoint y: 132, endPoint x: 182, endPoint y: 4, distance: 195.4
click at [330, 133] on icon "button" at bounding box center [329, 135] width 5 height 4
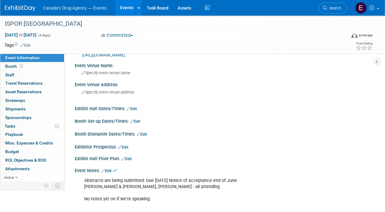
scroll to position [31, 0]
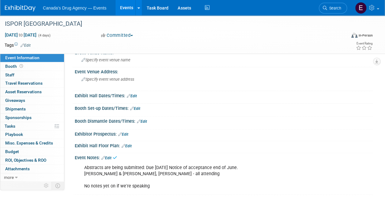
click at [165, 168] on div "Abstracts are being submitted: Due [DATE] Notice of acceptance end of June. [PE…" at bounding box center [197, 177] width 234 height 31
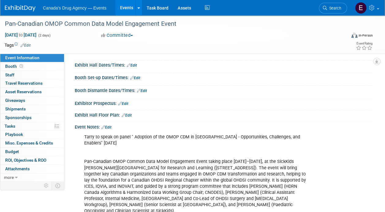
click at [171, 156] on div "Tarry to speak on panel " Adoption of the OMOP CDM in [GEOGRAPHIC_DATA] - Oppor…" at bounding box center [197, 174] width 234 height 86
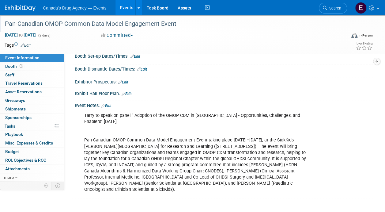
scroll to position [60, 0]
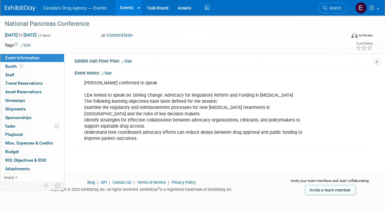
scroll to position [116, 0]
click at [152, 115] on div "Jim Lambley confirmed to speak CDA invited to speak on: Driving Change: Advocac…" at bounding box center [197, 111] width 234 height 68
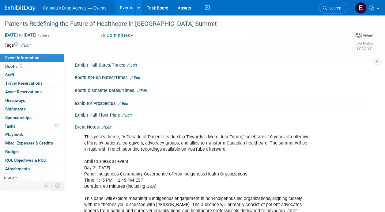
scroll to position [92, 0]
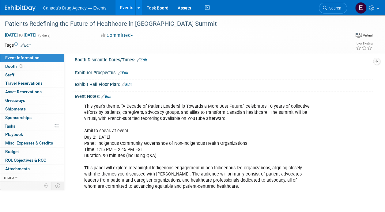
click at [171, 142] on div "This year's theme, "A Decade of Patient Leadership Towards a More Just Future,"…" at bounding box center [197, 146] width 234 height 92
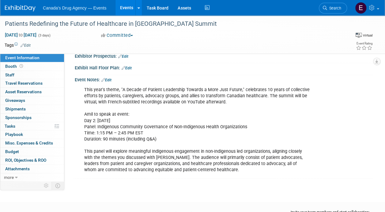
scroll to position [123, 0]
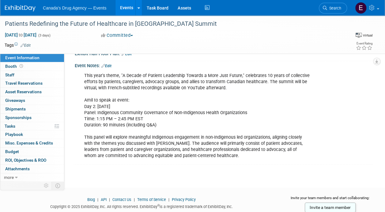
click at [183, 147] on div "This year's theme, "A Decade of Patient Leadership Towards a More Just Future,"…" at bounding box center [197, 116] width 234 height 92
click at [139, 126] on div "This year's theme, "A Decade of Patient Leadership Towards a More Just Future,"…" at bounding box center [197, 116] width 234 height 92
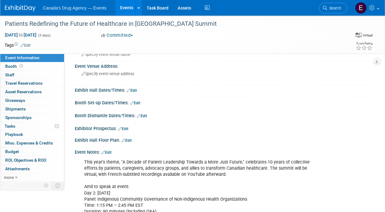
scroll to position [0, 0]
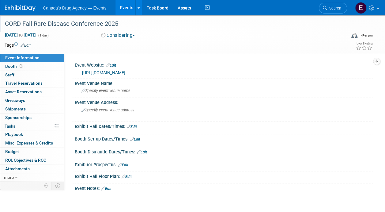
click at [133, 31] on div "CORD Fall Rare Disease Conference 2025" at bounding box center [173, 23] width 346 height 17
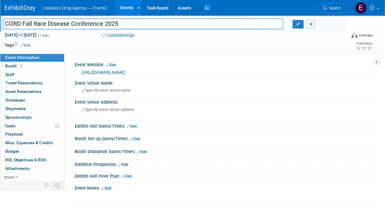
click at [132, 35] on button "Considering" at bounding box center [118, 35] width 38 height 6
click at [127, 62] on link "Not Going" at bounding box center [123, 62] width 48 height 9
click at [166, 44] on td at bounding box center [171, 45] width 280 height 6
click at [296, 22] on icon "button" at bounding box center [298, 24] width 4 height 4
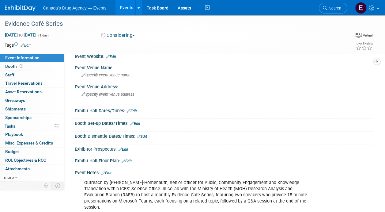
scroll to position [61, 0]
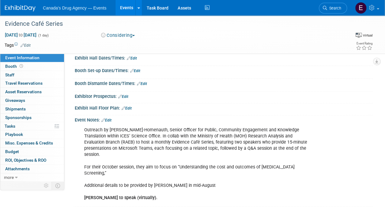
click at [136, 150] on div "Outreach by Sabella Yussuf-Homenauth, Senior Officer for Public, Community Enga…" at bounding box center [197, 164] width 234 height 80
click at [189, 173] on div "Outreach by Sabella Yussuf-Homenauth, Senior Officer for Public, Community Enga…" at bounding box center [197, 164] width 234 height 80
click at [164, 185] on div "Outreach by Sabella Yussuf-Homenauth, Senior Officer for Public, Community Enga…" at bounding box center [197, 164] width 234 height 80
click at [135, 157] on div "Outreach by Sabella Yussuf-Homenauth, Senior Officer for Public, Community Enga…" at bounding box center [197, 164] width 234 height 80
click at [184, 167] on div "Outreach by Sabella Yussuf-Homenauth, Senior Officer for Public, Community Enga…" at bounding box center [197, 164] width 234 height 80
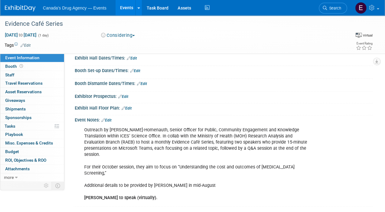
click at [214, 181] on div "Outreach by Sabella Yussuf-Homenauth, Senior Officer for Public, Community Enga…" at bounding box center [197, 164] width 234 height 80
click at [149, 178] on div "Outreach by Sabella Yussuf-Homenauth, Senior Officer for Public, Community Enga…" at bounding box center [197, 164] width 234 height 80
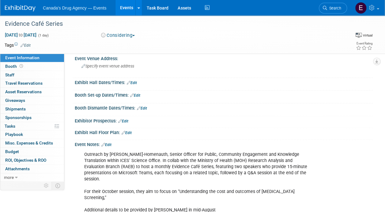
scroll to position [0, 0]
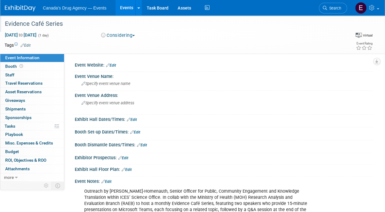
click at [67, 22] on div "Evidence Café Series" at bounding box center [172, 23] width 339 height 11
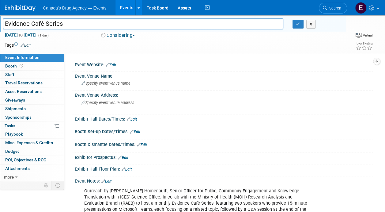
scroll to position [92, 0]
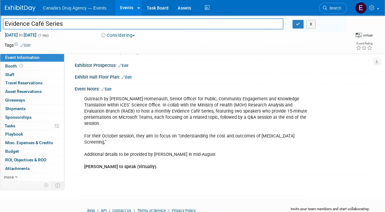
click at [139, 128] on div "Outreach by Sabella Yussuf-Homenauth, Senior Officer for Public, Community Enga…" at bounding box center [197, 133] width 234 height 80
click at [298, 26] on icon "button" at bounding box center [298, 24] width 4 height 4
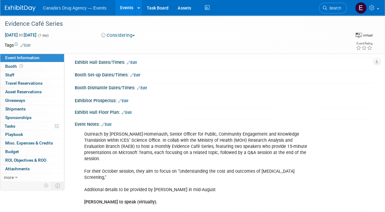
scroll to position [115, 0]
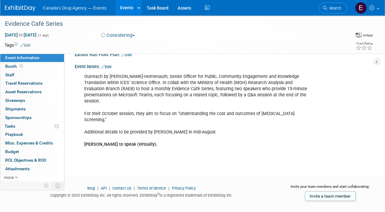
click at [168, 102] on div "Outreach by [PERSON_NAME]-Homenauth, Senior Officer for Public, Community Engag…" at bounding box center [197, 111] width 234 height 80
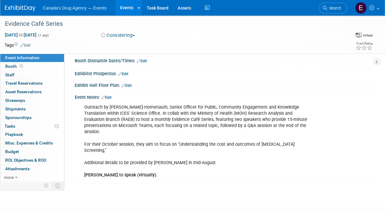
click at [111, 96] on link "Edit" at bounding box center [107, 97] width 10 height 4
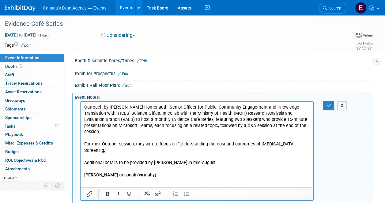
scroll to position [0, 0]
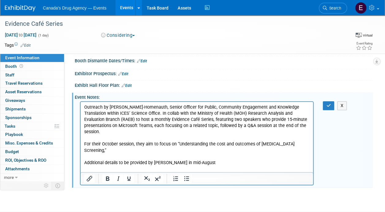
click at [167, 162] on p "Outreach by [PERSON_NAME]-Homenauth, Senior Officer for Public, Community Engag…" at bounding box center [197, 141] width 226 height 74
click at [210, 153] on p "Outreach by Sabella Yussuf-Homenauth, Senior Officer for Public, Community Enga…" at bounding box center [197, 141] width 226 height 74
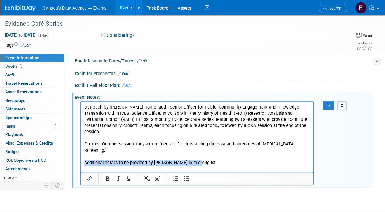
drag, startPoint x: 207, startPoint y: 154, endPoint x: 160, endPoint y: 255, distance: 110.7
click at [81, 154] on html "Outreach by Sabella Yussuf-Homenauth, Senior Officer for Public, Community Enga…" at bounding box center [197, 140] width 233 height 76
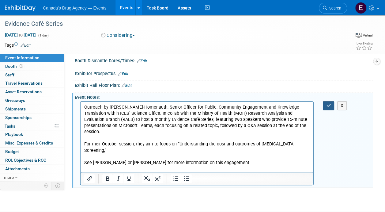
click at [331, 104] on icon "button" at bounding box center [329, 105] width 5 height 4
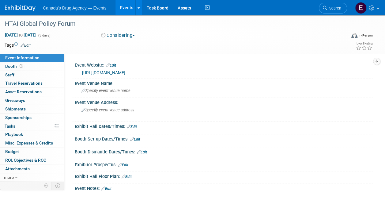
click at [124, 35] on button "Considering" at bounding box center [118, 35] width 38 height 6
click at [122, 45] on link "Committed" at bounding box center [123, 45] width 48 height 9
click at [110, 187] on link "Edit" at bounding box center [107, 188] width 10 height 4
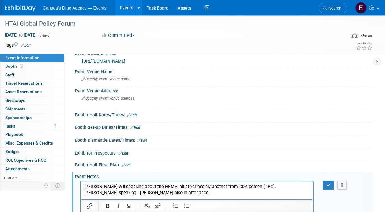
scroll to position [38, 0]
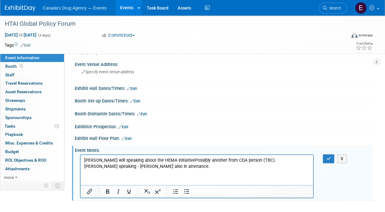
click at [206, 164] on p "[PERSON_NAME] will speaking about the HEMA initiativePossibly another from CDA …" at bounding box center [197, 163] width 226 height 12
drag, startPoint x: 328, startPoint y: 159, endPoint x: 224, endPoint y: 164, distance: 103.8
click at [328, 159] on icon "button" at bounding box center [329, 158] width 5 height 4
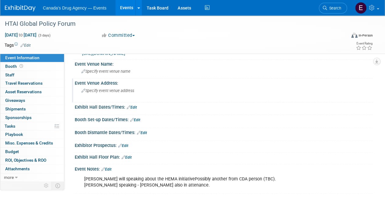
scroll to position [0, 0]
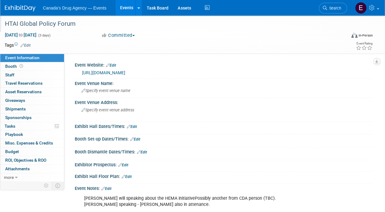
click at [53, 19] on div "HTAI Global Policy Forum" at bounding box center [172, 23] width 339 height 11
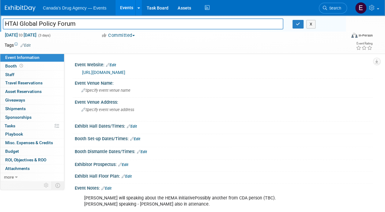
click at [182, 199] on div "Nicole will speaking about the HEMA initiativePossibly another from CDA person …" at bounding box center [197, 201] width 234 height 18
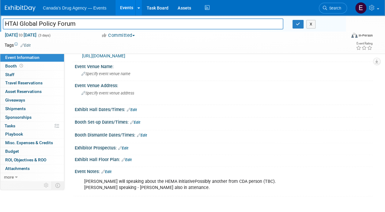
scroll to position [31, 0]
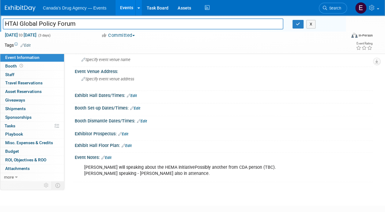
click at [171, 171] on div "Nicole will speaking about the HEMA initiativePossibly another from CDA person …" at bounding box center [197, 170] width 234 height 18
click at [128, 172] on div "Nicole will speaking about the HEMA initiativePossibly another from CDA person …" at bounding box center [197, 170] width 234 height 18
click at [106, 157] on link "Edit" at bounding box center [107, 157] width 10 height 4
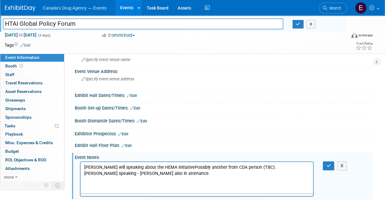
scroll to position [0, 0]
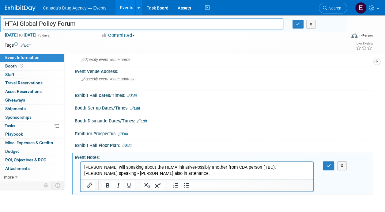
drag, startPoint x: 172, startPoint y: 167, endPoint x: 175, endPoint y: 167, distance: 3.1
click at [173, 167] on p "Nicole will speaking about the HEMA initiativePossibly another from CDA person …" at bounding box center [197, 170] width 226 height 12
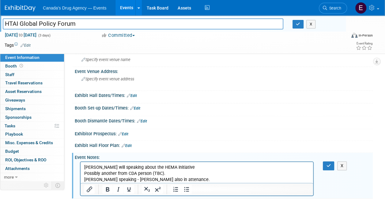
drag, startPoint x: 171, startPoint y: 175, endPoint x: 79, endPoint y: 175, distance: 92.9
click at [81, 175] on html "Nicole will speaking about the HEMA initiative Possibly another from CDA person…" at bounding box center [197, 172] width 233 height 21
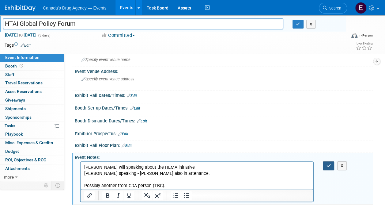
click at [324, 167] on button "button" at bounding box center [328, 165] width 11 height 9
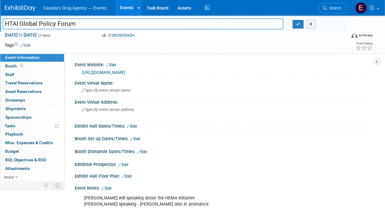
click at [131, 76] on div "https://htai.org/engage-with-us/policy-forums/global-policy-forum/" at bounding box center [224, 71] width 298 height 9
click at [125, 70] on link "https://htai.org/engage-with-us/policy-forums/global-policy-forum/" at bounding box center [103, 72] width 43 height 5
click at [303, 24] on button "button" at bounding box center [298, 24] width 11 height 9
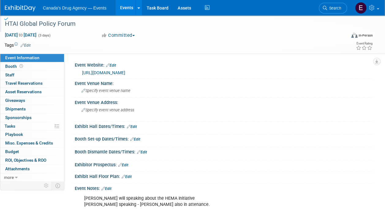
click at [19, 5] on link at bounding box center [24, 5] width 38 height 5
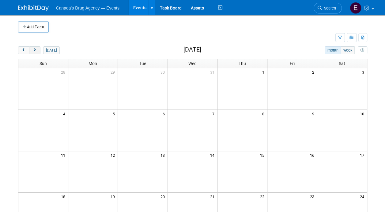
click at [36, 50] on span "next" at bounding box center [35, 50] width 5 height 4
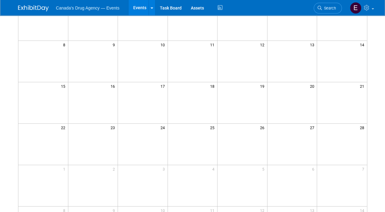
scroll to position [31, 0]
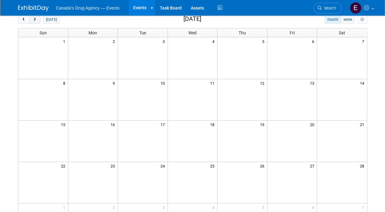
click at [36, 20] on span "next" at bounding box center [35, 20] width 5 height 4
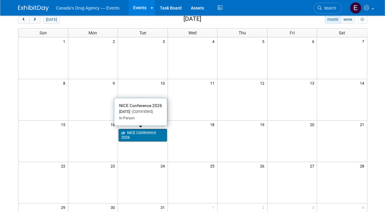
click at [132, 135] on link "NICE Conference 2026" at bounding box center [143, 135] width 48 height 13
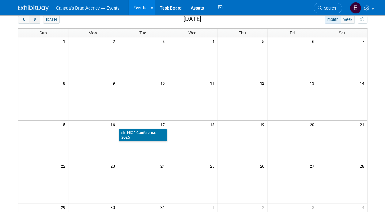
click at [36, 18] on span "next" at bounding box center [35, 20] width 5 height 4
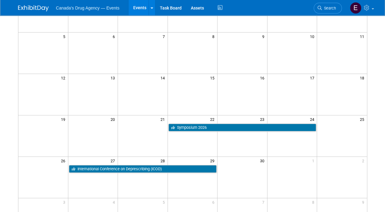
scroll to position [92, 0]
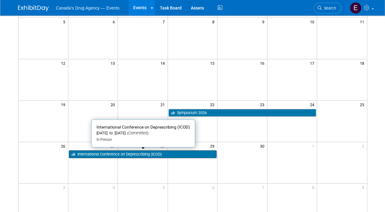
click at [97, 154] on link "International Conference on Deprescribing (ICOD)" at bounding box center [143, 154] width 148 height 8
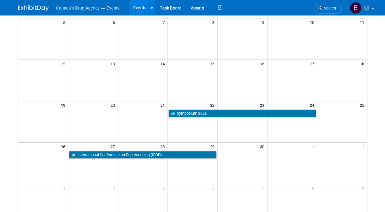
scroll to position [0, 0]
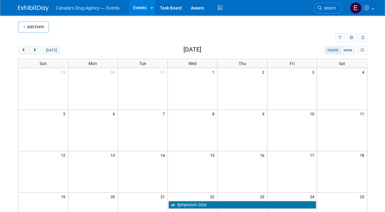
click at [39, 7] on img at bounding box center [33, 8] width 31 height 6
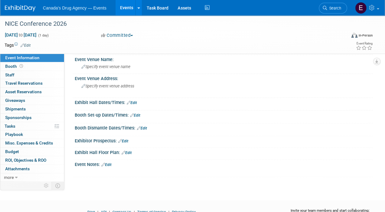
scroll to position [54, 0]
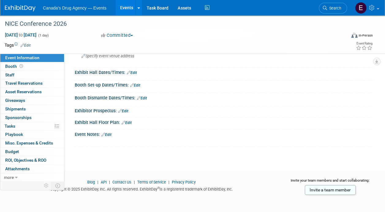
click at [109, 135] on link "Edit" at bounding box center [107, 134] width 10 height 4
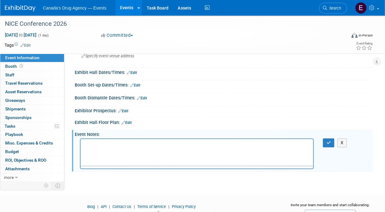
scroll to position [0, 0]
click at [107, 148] on html at bounding box center [197, 143] width 233 height 9
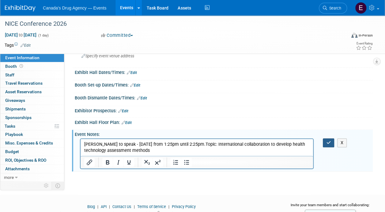
click at [329, 138] on button "button" at bounding box center [328, 142] width 11 height 9
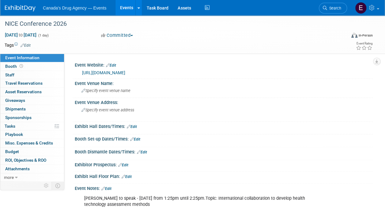
click at [119, 75] on div "https://niceconference.co.uk/" at bounding box center [225, 72] width 286 height 7
click at [119, 73] on link "https://niceconference.co.uk/" at bounding box center [103, 72] width 43 height 5
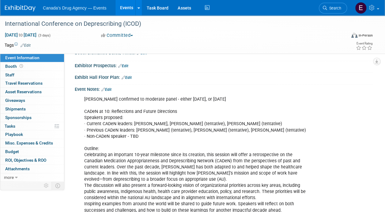
click at [177, 159] on div "[PERSON_NAME] confirmed to moderate panel - either [DATE], or [DATE] CADeN at 1…" at bounding box center [197, 154] width 234 height 123
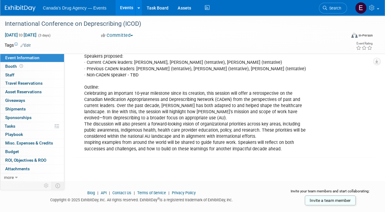
scroll to position [123, 0]
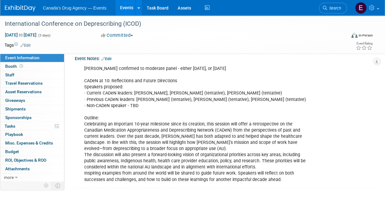
click at [160, 146] on div "[PERSON_NAME] confirmed to moderate panel - either [DATE], or [DATE] CADeN at 1…" at bounding box center [197, 124] width 234 height 123
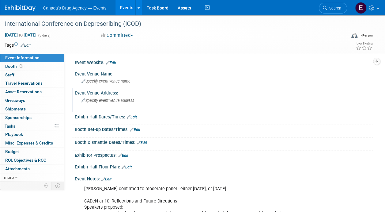
scroll to position [0, 0]
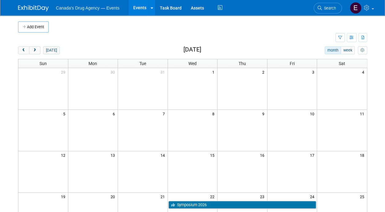
click at [149, 33] on td at bounding box center [177, 38] width 318 height 11
click at [47, 48] on button "[DATE]" at bounding box center [51, 50] width 16 height 8
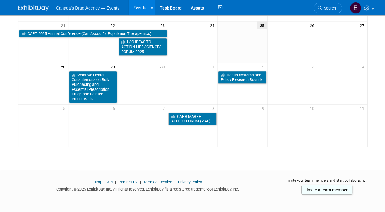
scroll to position [171, 0]
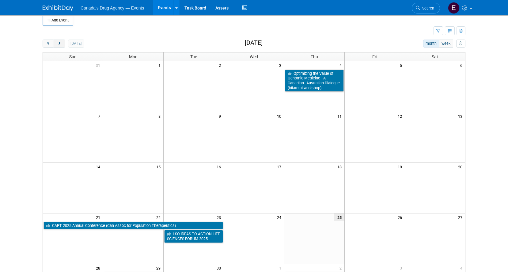
scroll to position [0, 0]
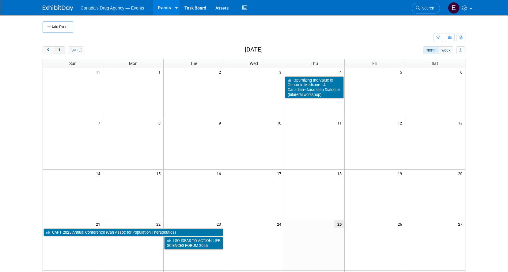
click at [61, 52] on button "next" at bounding box center [59, 50] width 11 height 8
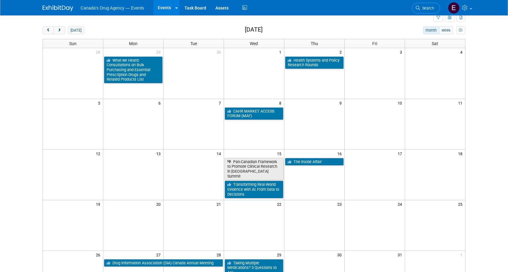
scroll to position [31, 0]
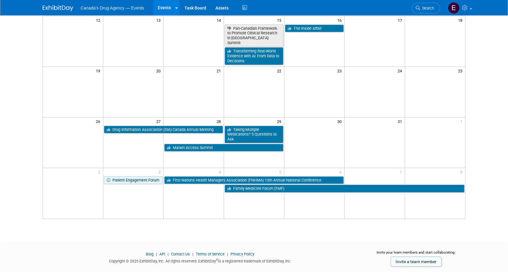
drag, startPoint x: 187, startPoint y: 247, endPoint x: 192, endPoint y: 245, distance: 4.7
click at [187, 212] on div at bounding box center [254, 248] width 508 height 8
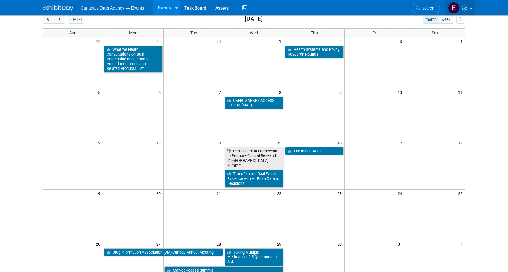
click at [385, 7] on icon at bounding box center [465, 8] width 7 height 6
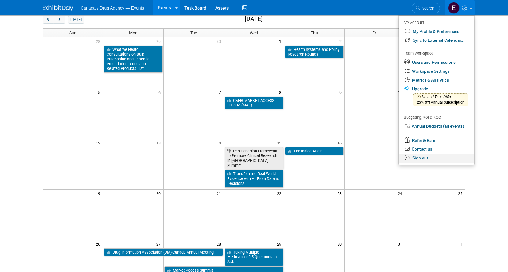
click at [385, 159] on link "Sign out" at bounding box center [437, 158] width 76 height 9
